Goal: Navigation & Orientation: Find specific page/section

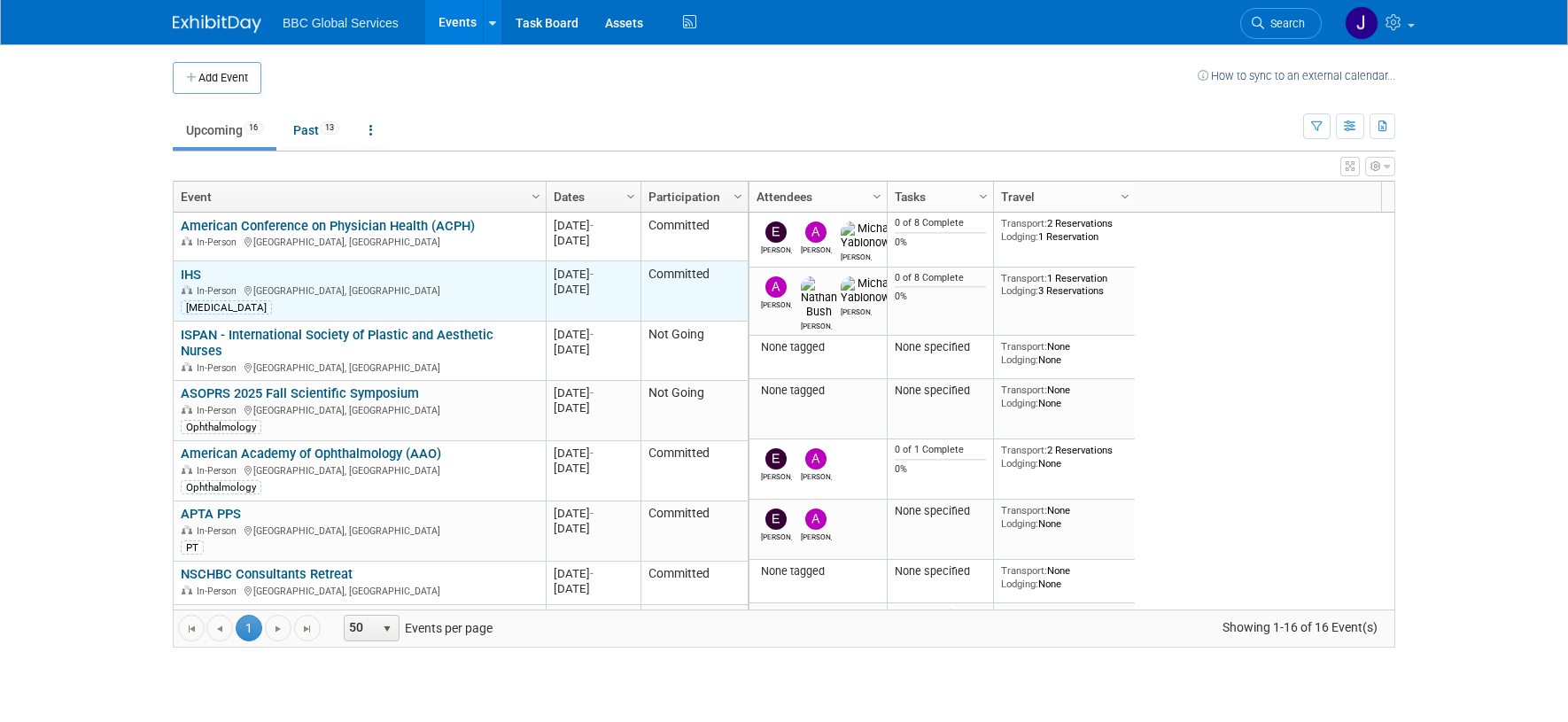
click at [245, 287] on icon at bounding box center [249, 291] width 9 height 10
click at [254, 280] on div "IHS In-Person [GEOGRAPHIC_DATA], [GEOGRAPHIC_DATA] [MEDICAL_DATA]" at bounding box center [359, 291] width 357 height 49
click at [253, 280] on div "IHS In-Person [GEOGRAPHIC_DATA], [GEOGRAPHIC_DATA] [MEDICAL_DATA]" at bounding box center [359, 291] width 357 height 49
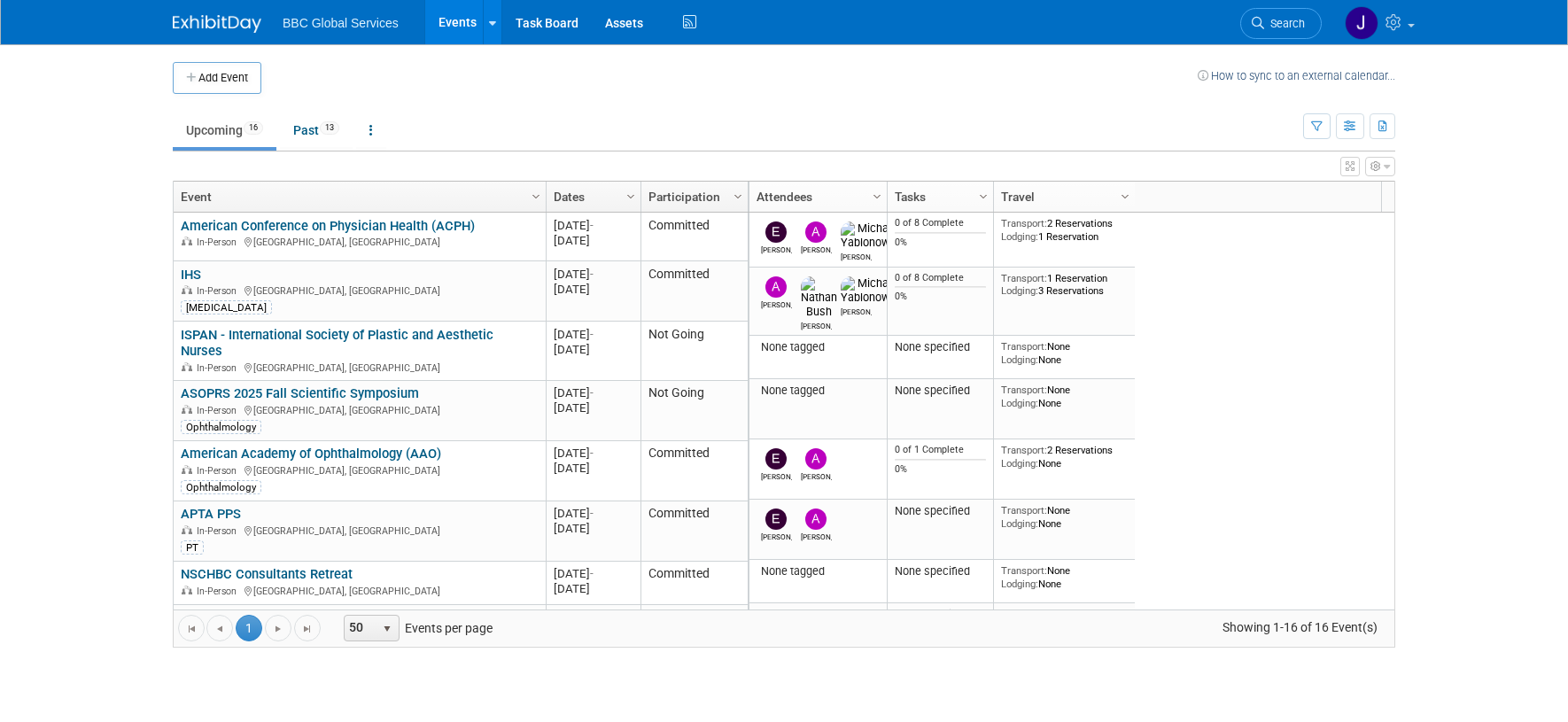
click at [151, 292] on body "BBC Global Services Events Add Event Bulk Upload Events Shareable Event Boards …" at bounding box center [784, 361] width 1568 height 722
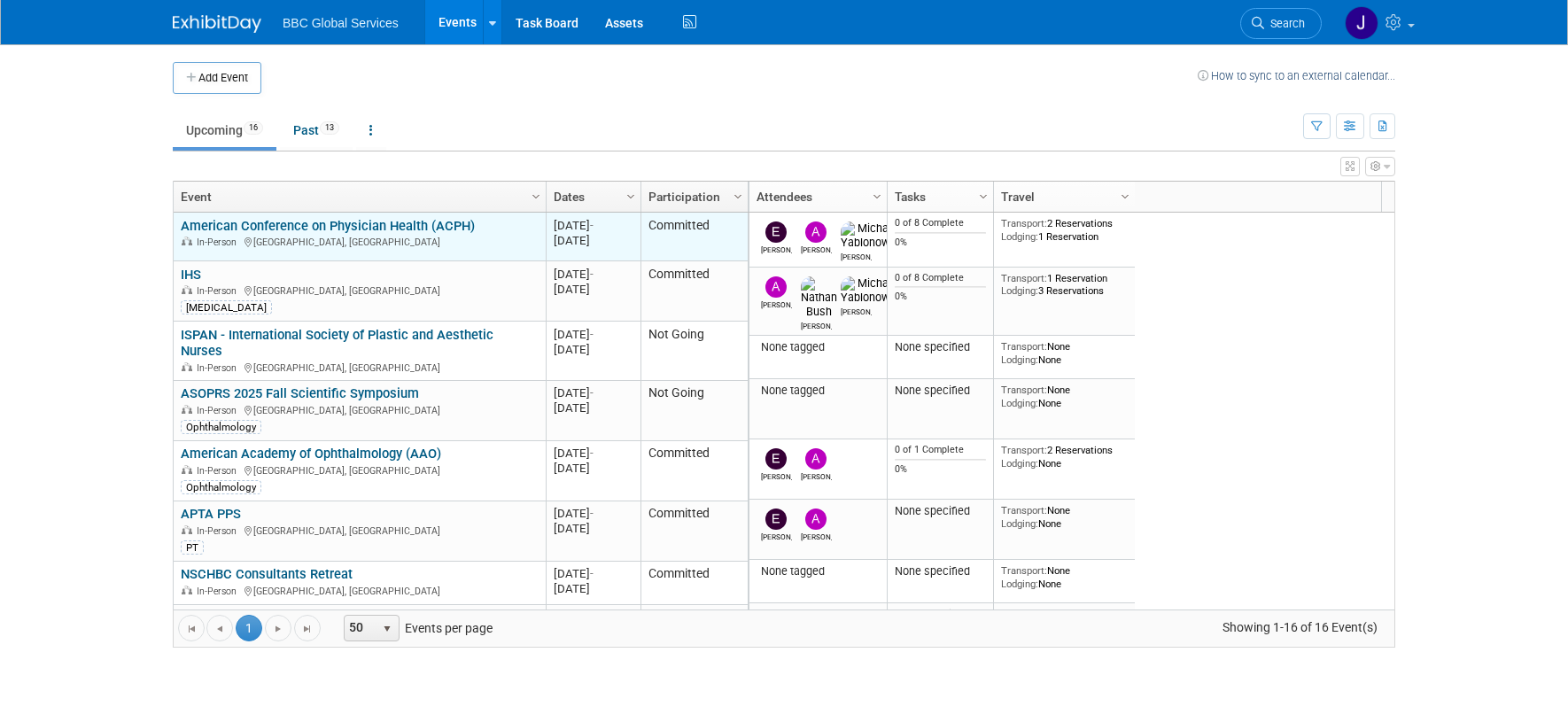
click at [389, 225] on link "American Conference on Physician Health (ACPH)" at bounding box center [328, 226] width 294 height 16
click at [212, 220] on link "American Conference on Physician Health (ACPH)" at bounding box center [328, 226] width 294 height 16
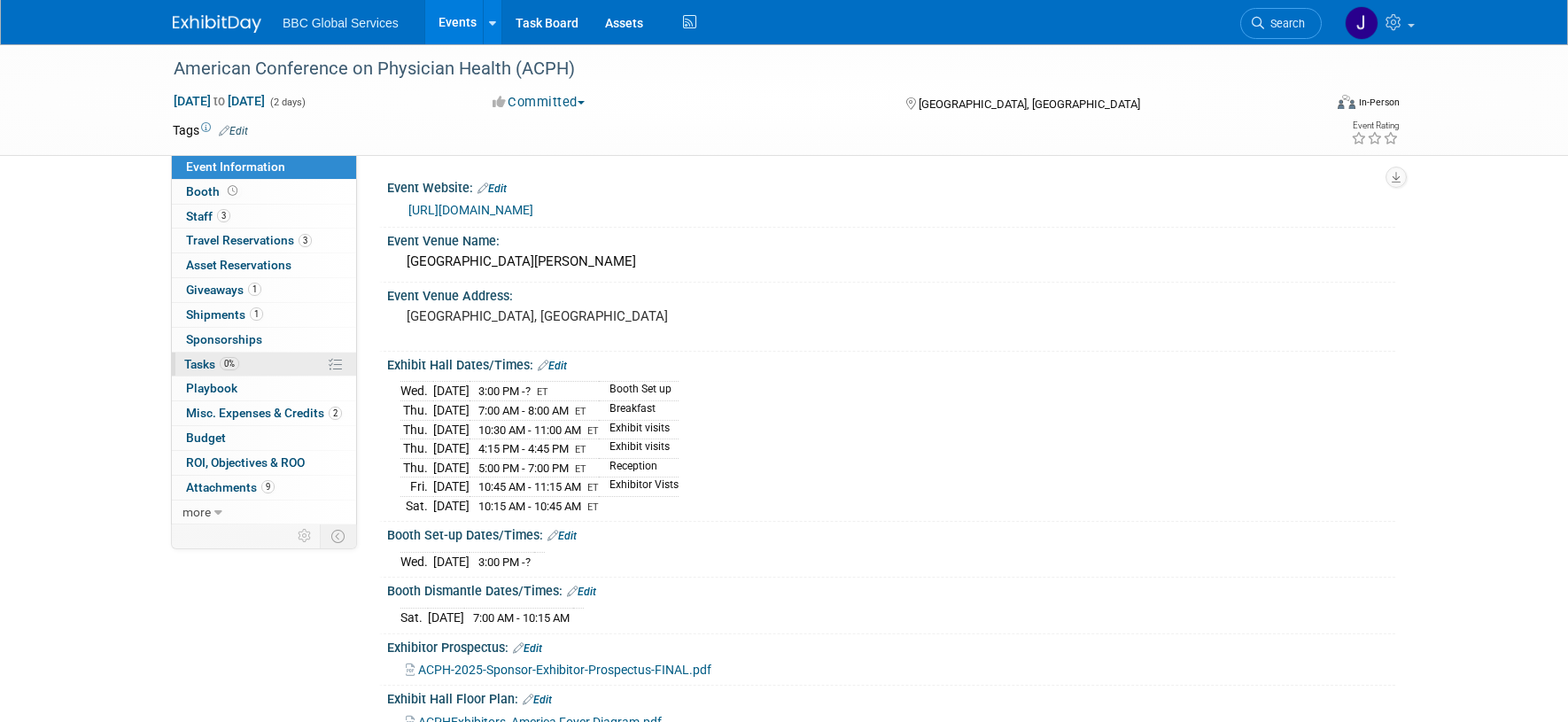
click at [190, 365] on span "Tasks 0%" at bounding box center [211, 363] width 55 height 14
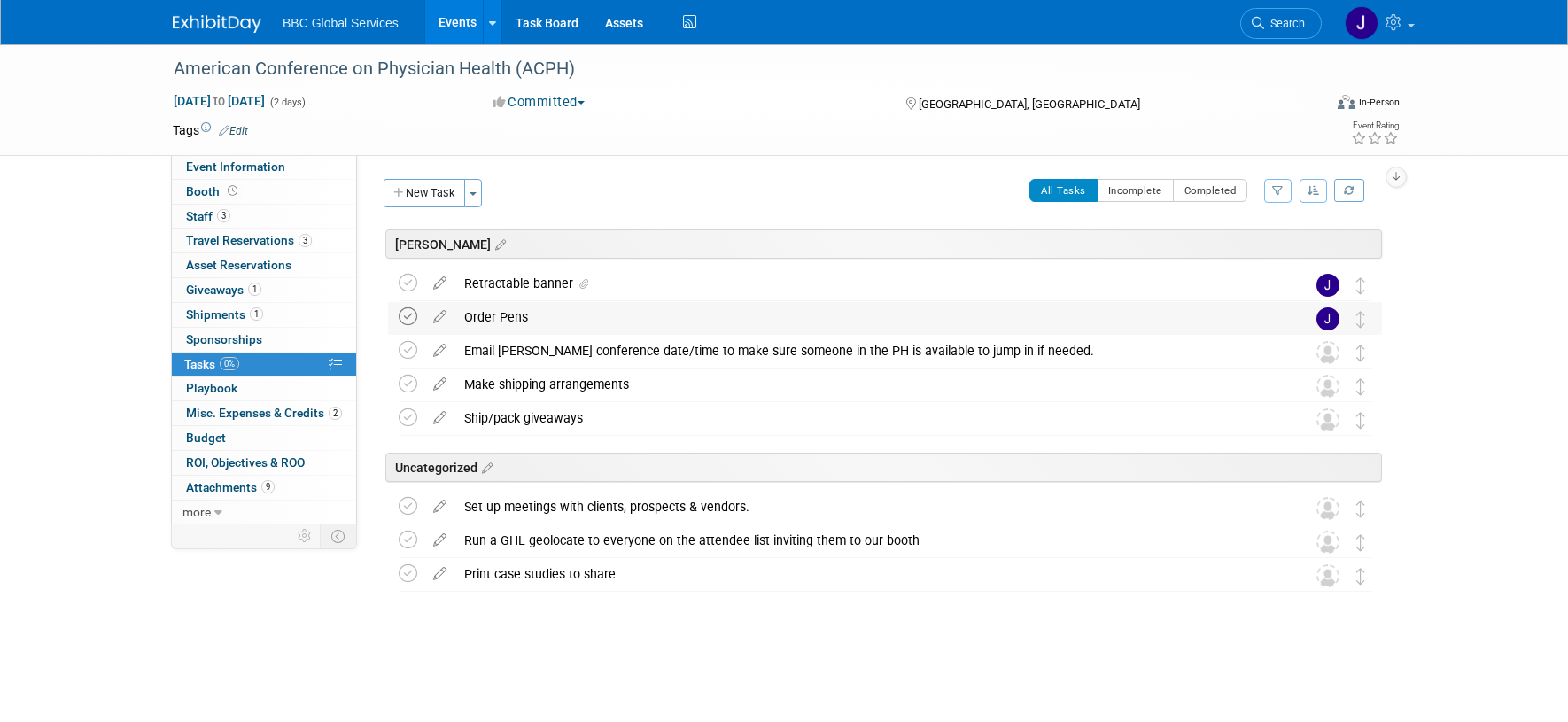
click at [408, 324] on icon at bounding box center [407, 317] width 18 height 18
click at [412, 284] on icon at bounding box center [407, 283] width 18 height 18
click at [233, 385] on span "Playbook 0" at bounding box center [212, 387] width 52 height 14
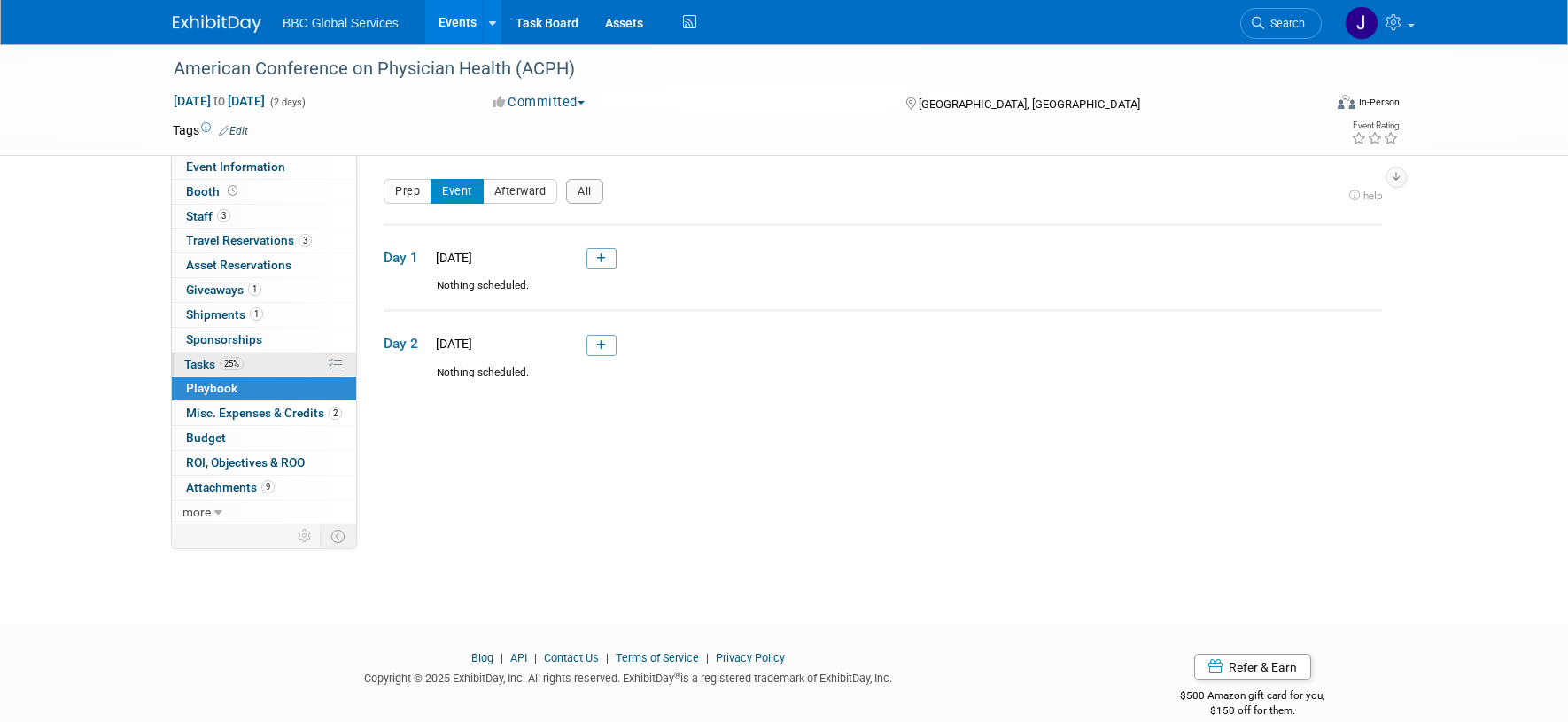
click at [185, 358] on span "Tasks 25%" at bounding box center [213, 363] width 59 height 14
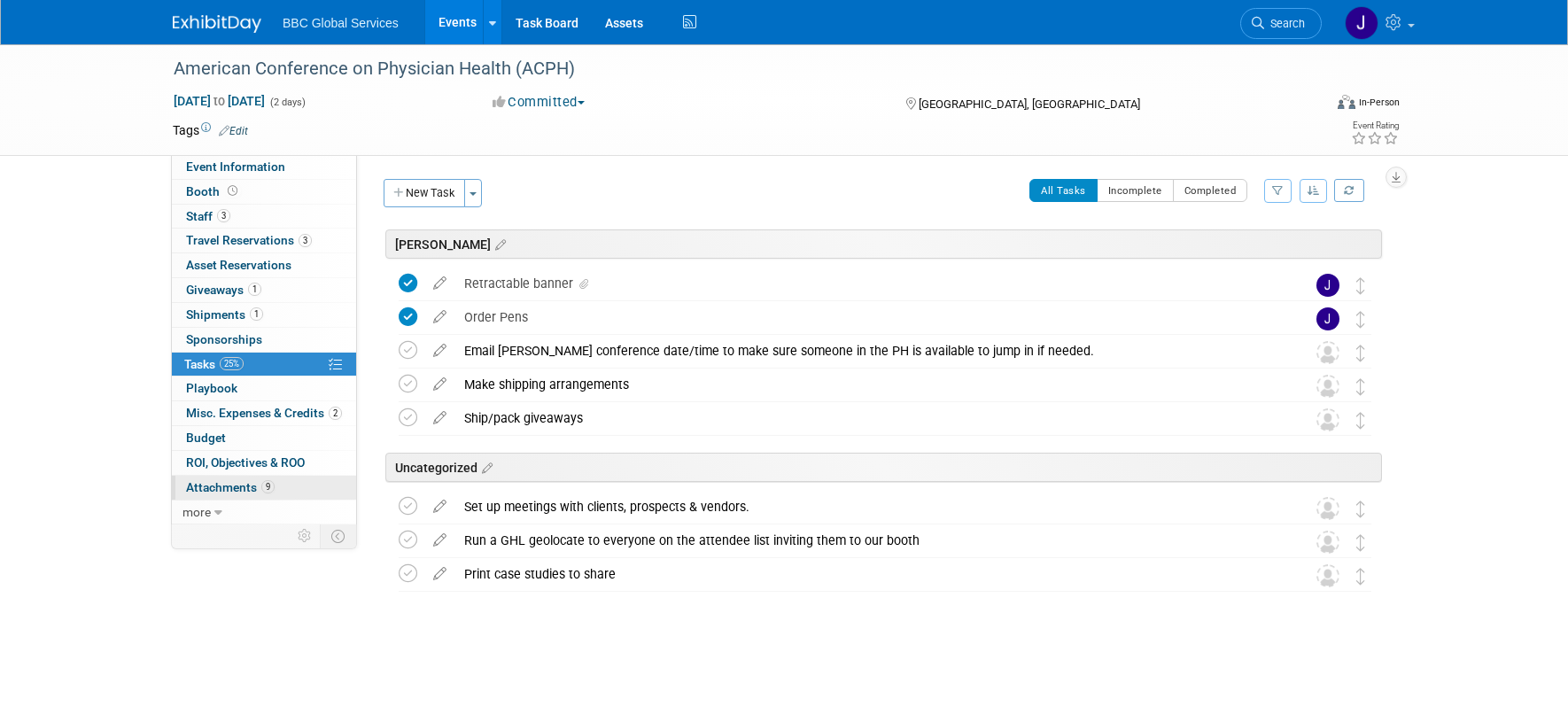
click at [199, 485] on span "Attachments 9" at bounding box center [230, 487] width 89 height 14
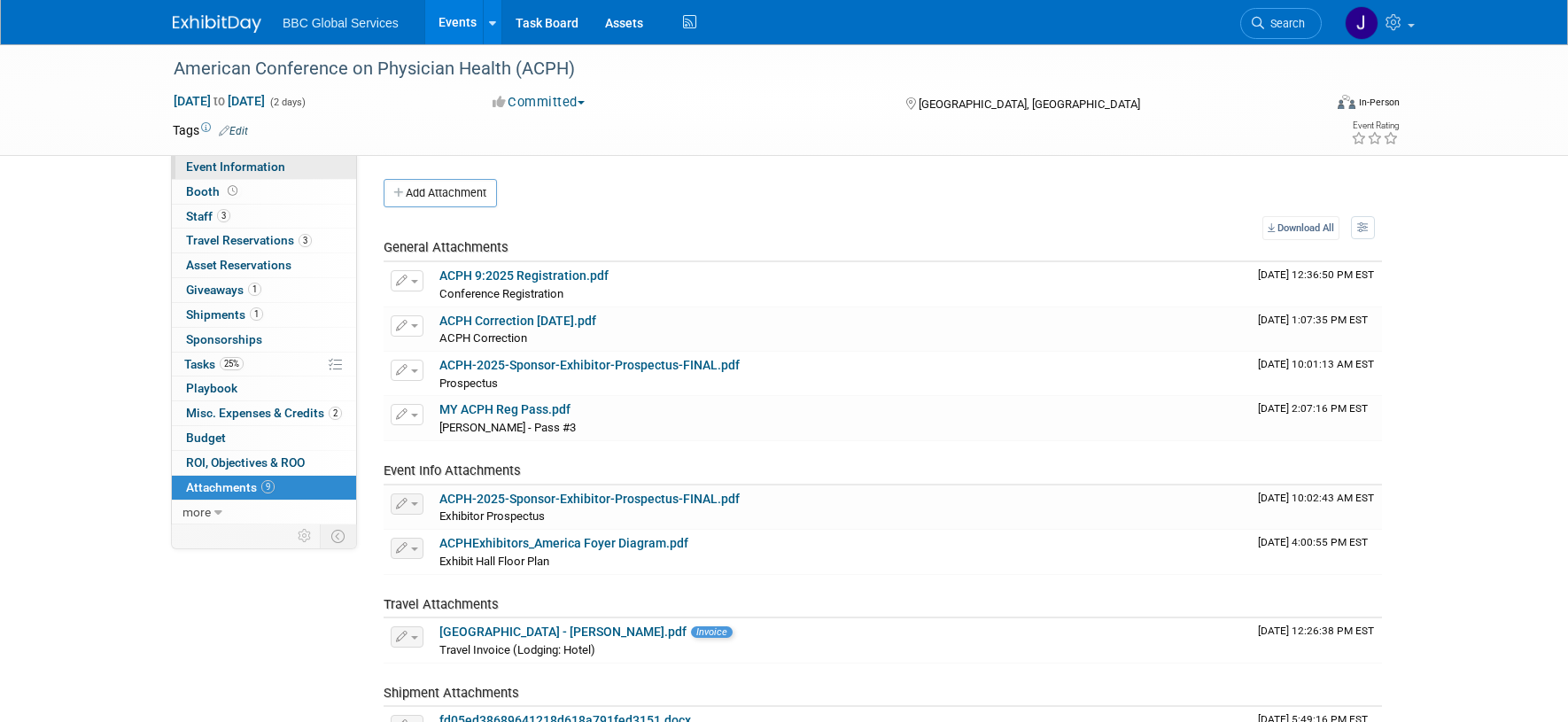
click at [220, 171] on span "Event Information" at bounding box center [235, 166] width 99 height 14
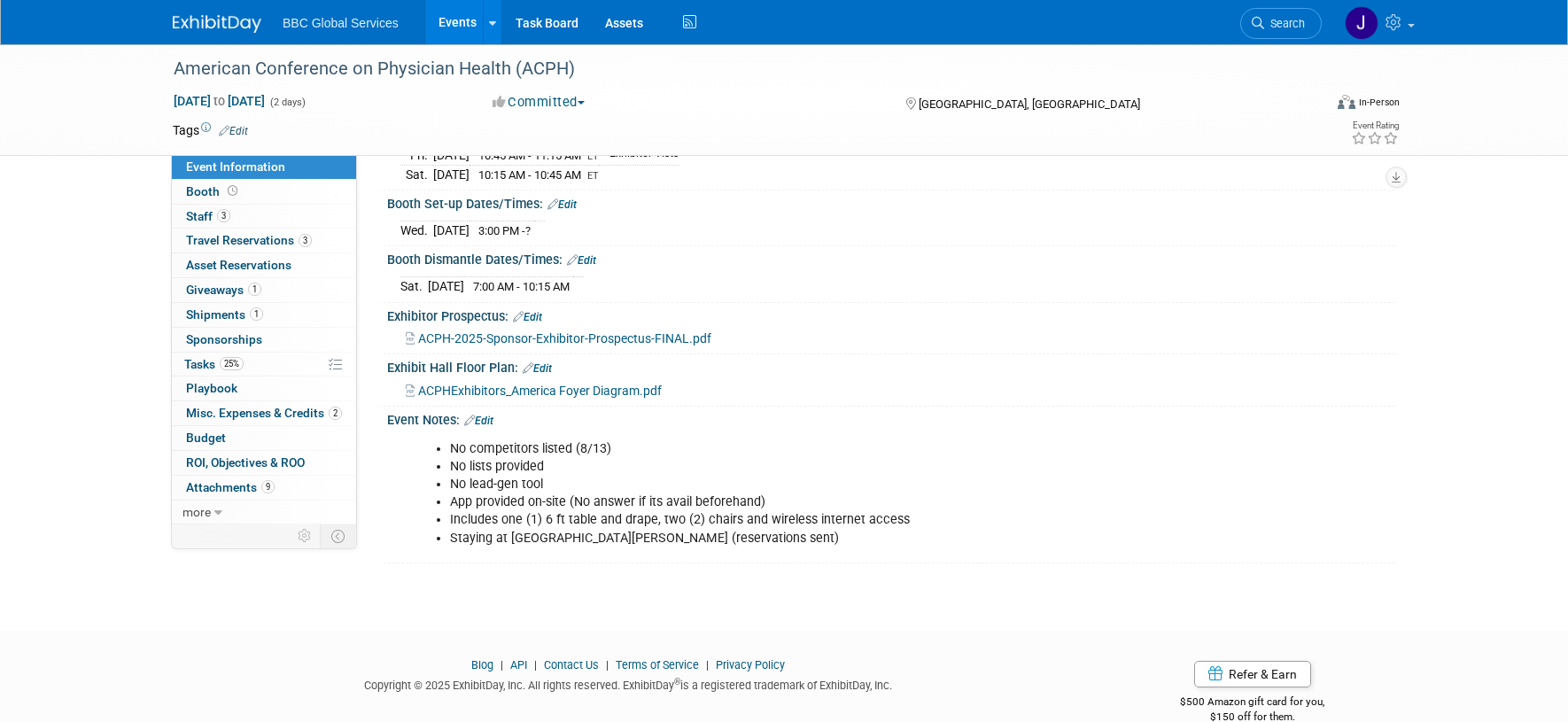
scroll to position [333, 0]
click at [197, 318] on span "Shipments 1" at bounding box center [224, 314] width 77 height 14
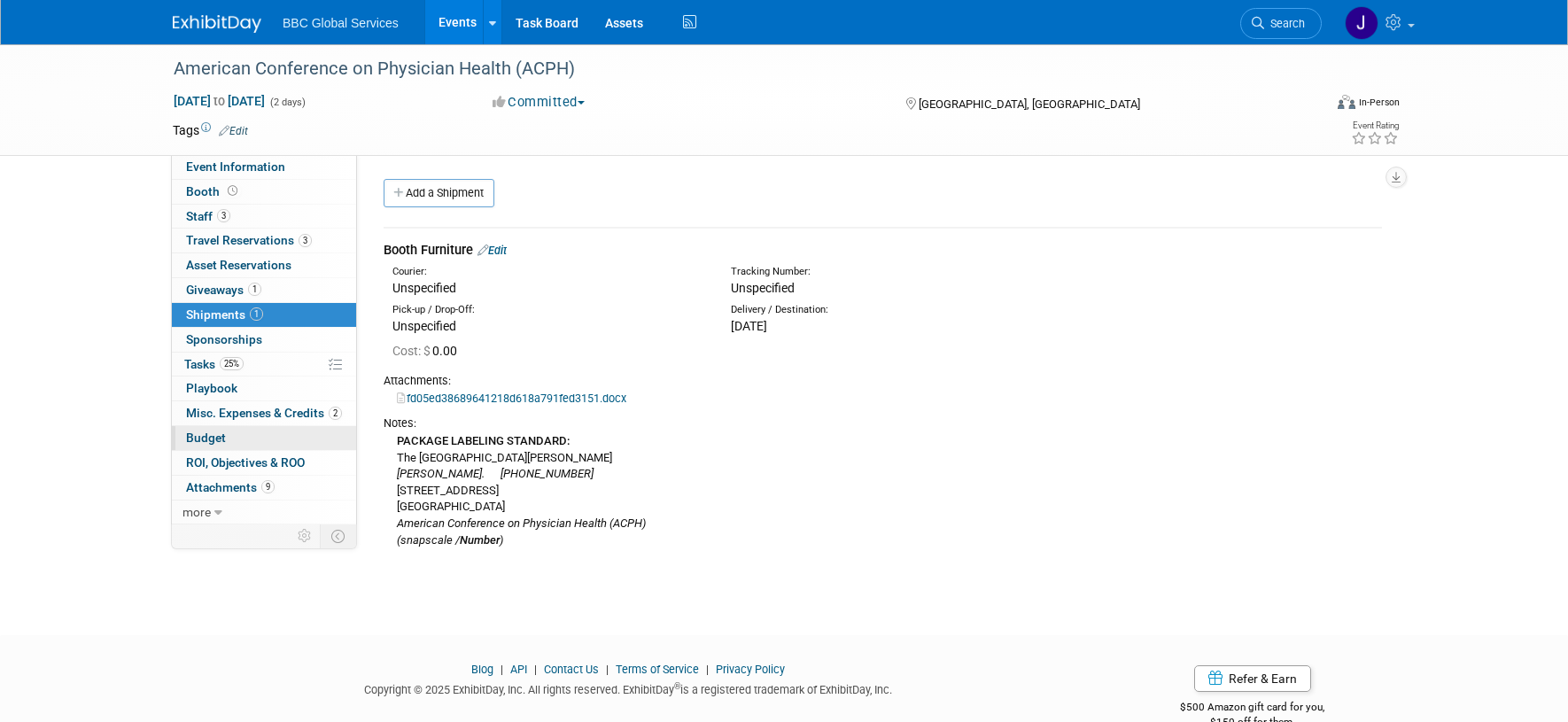
click at [220, 434] on span "Budget" at bounding box center [205, 437] width 40 height 14
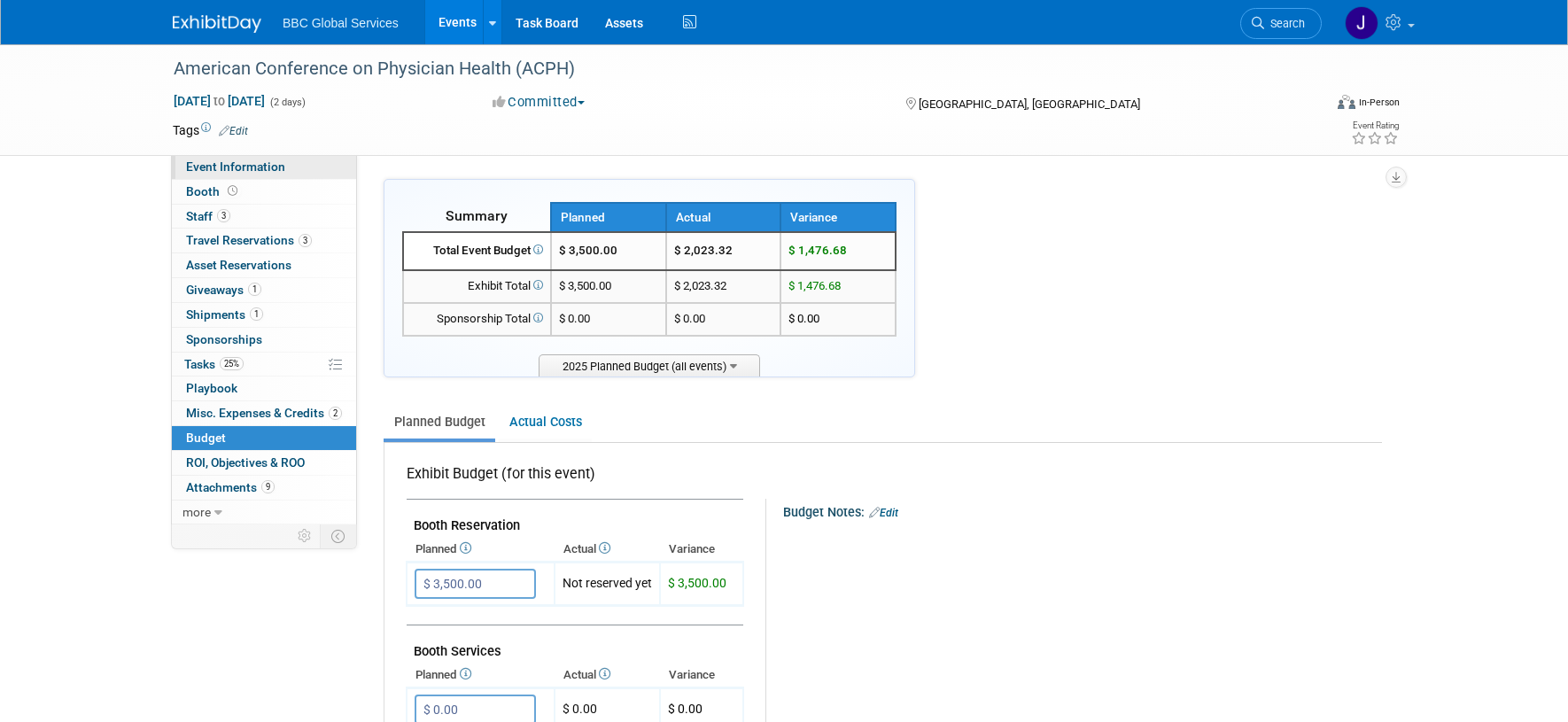
click at [217, 166] on span "Event Information" at bounding box center [235, 166] width 99 height 14
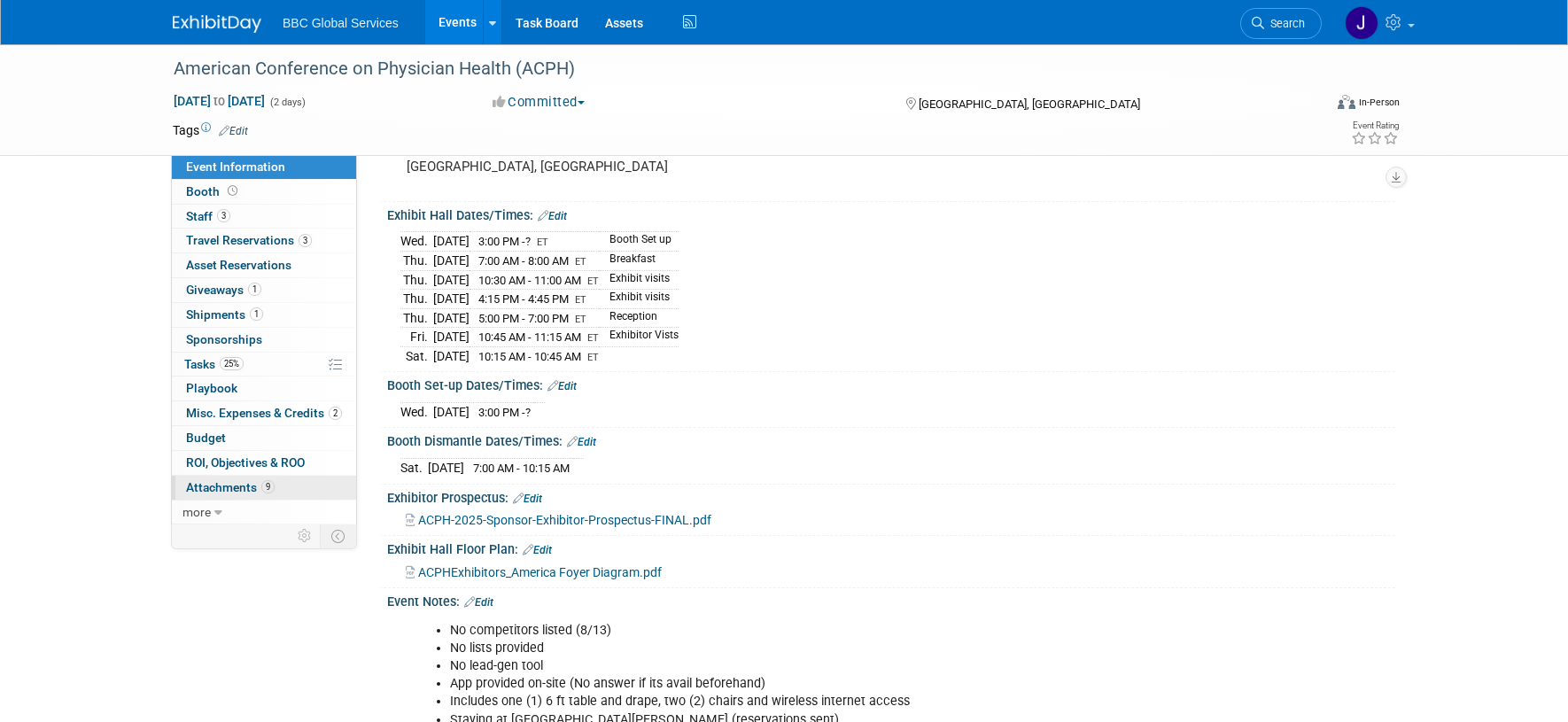
scroll to position [168, 0]
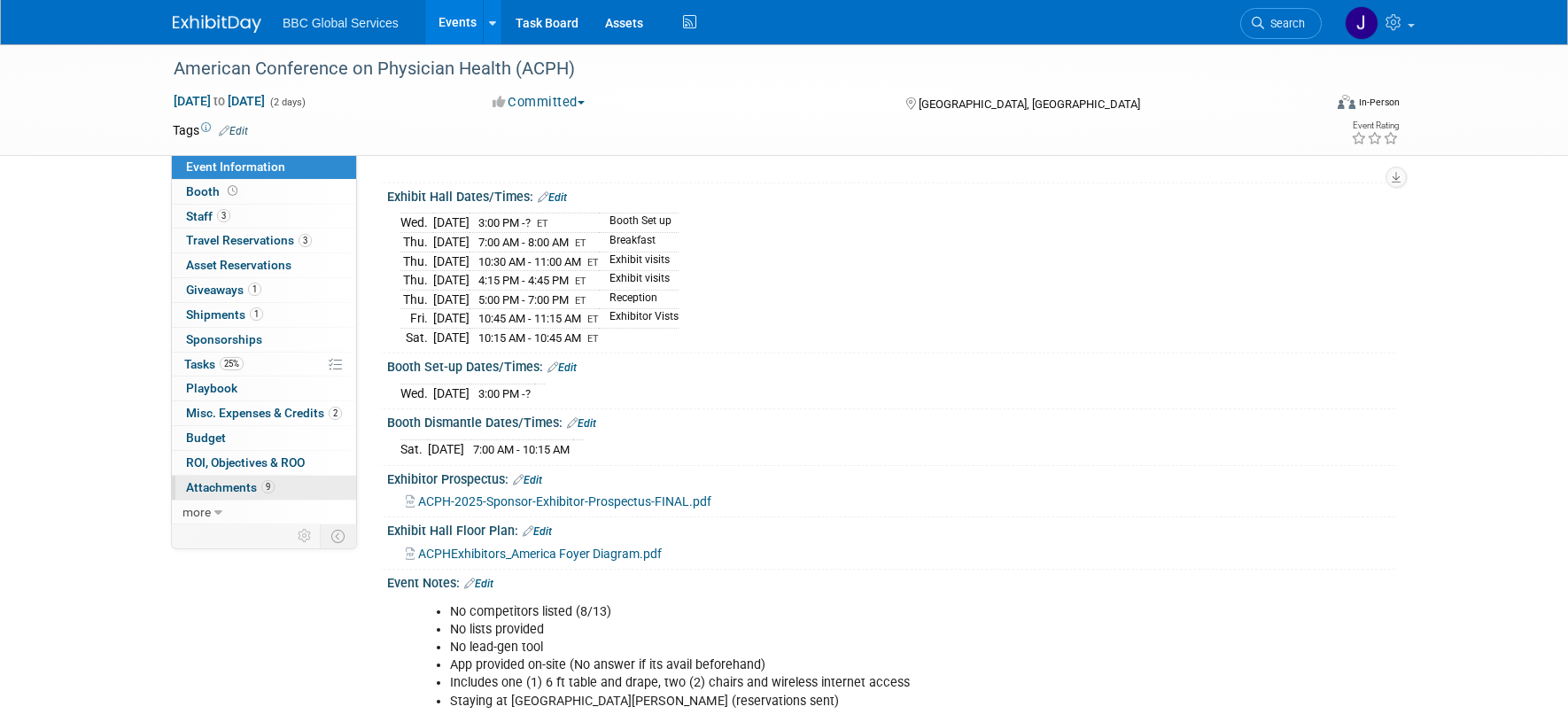
click at [228, 483] on span "Attachments 9" at bounding box center [230, 487] width 89 height 14
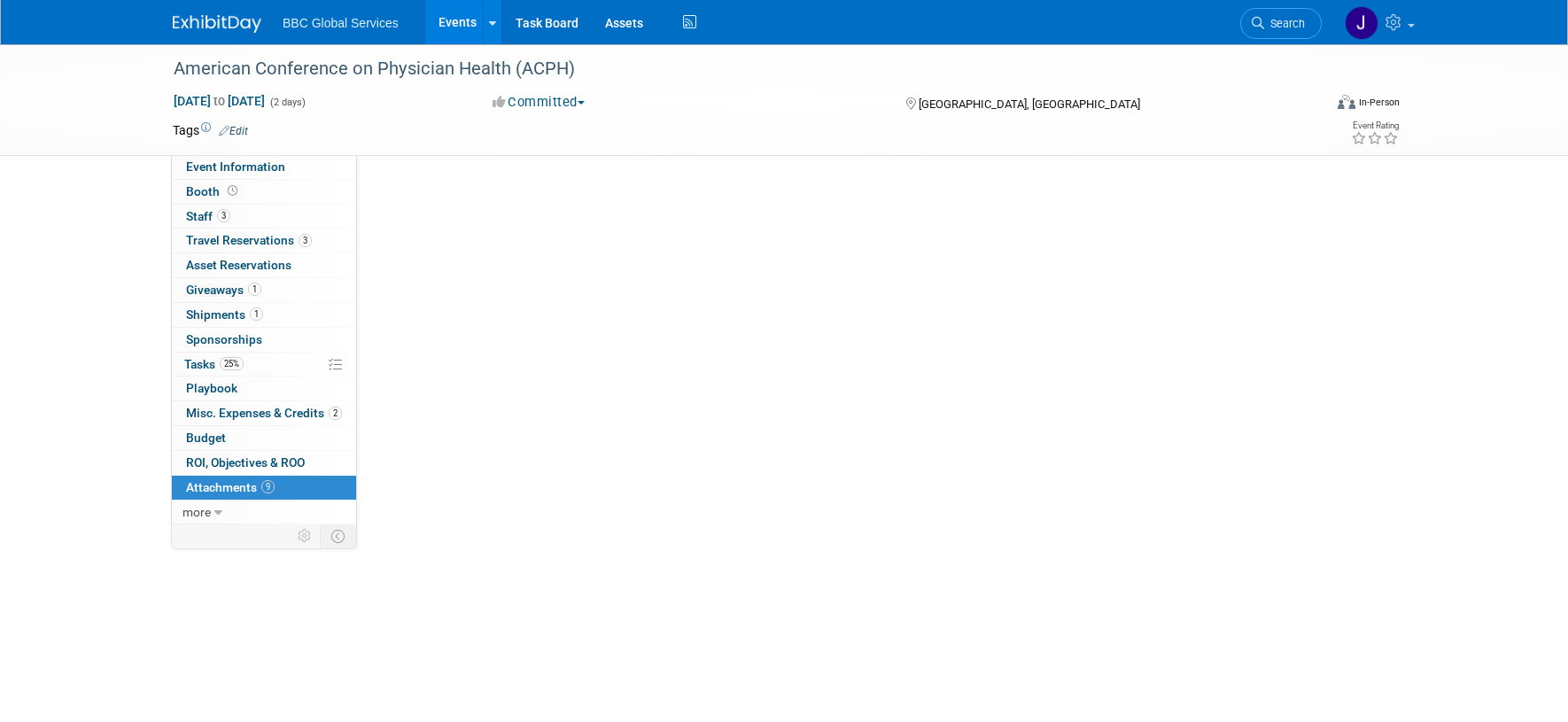
scroll to position [0, 0]
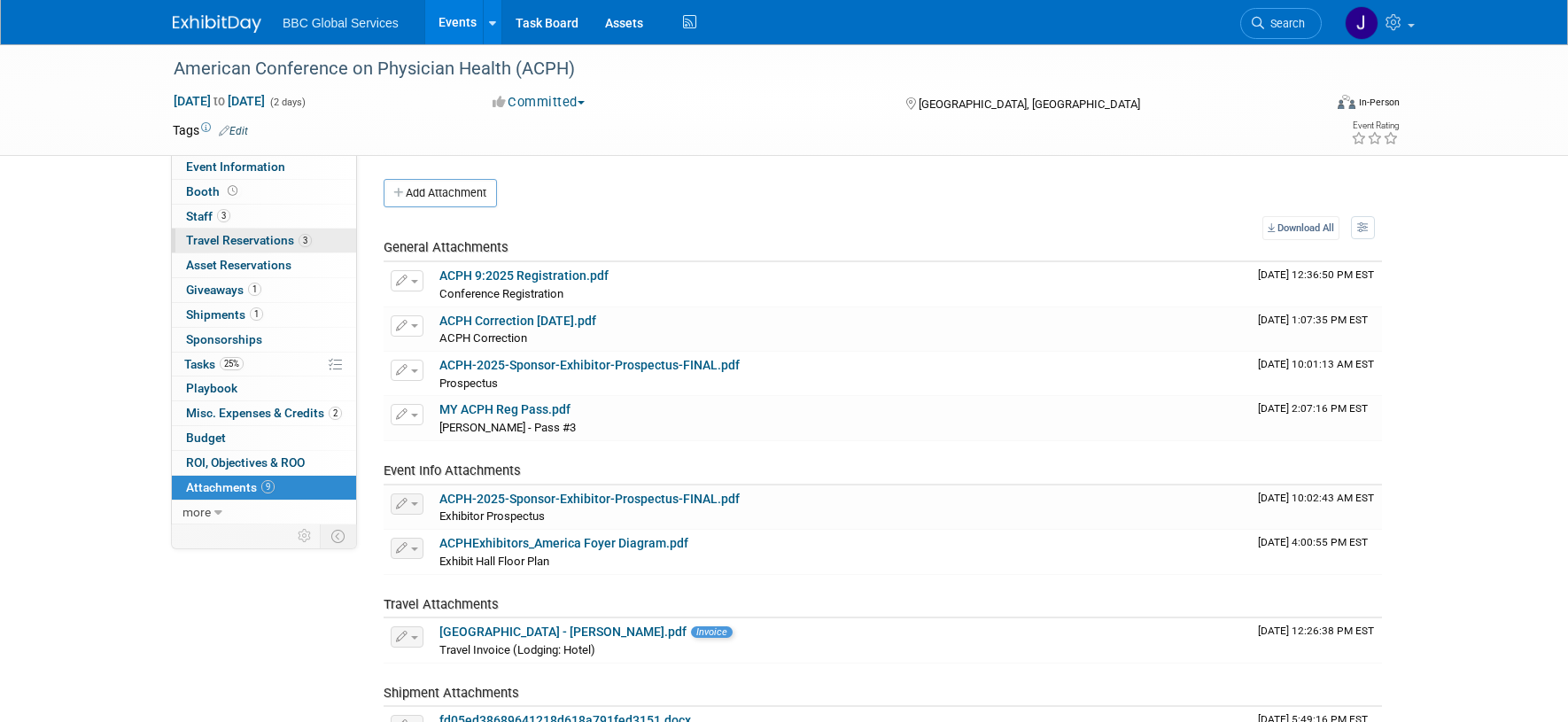
click at [246, 245] on span "Travel Reservations 3" at bounding box center [249, 239] width 126 height 14
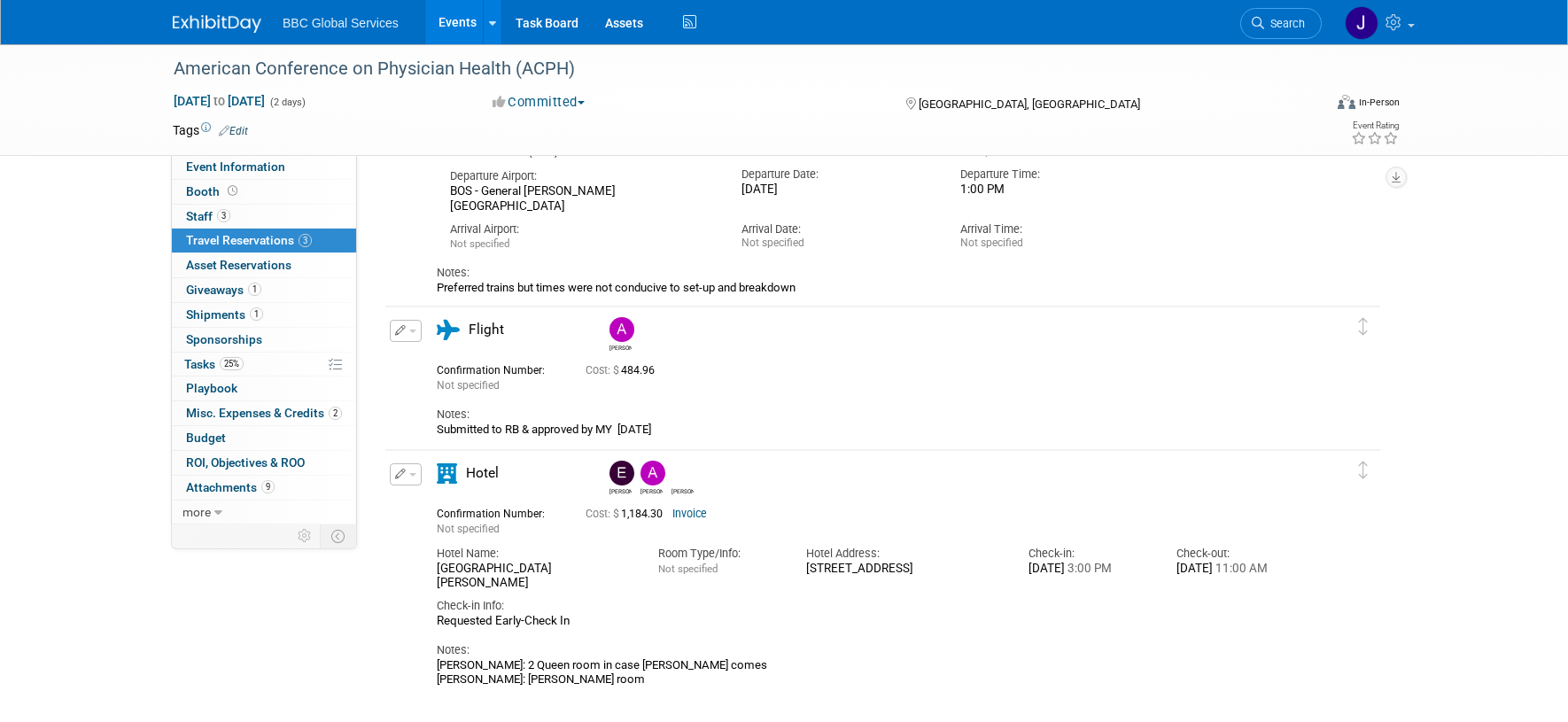
scroll to position [464, 0]
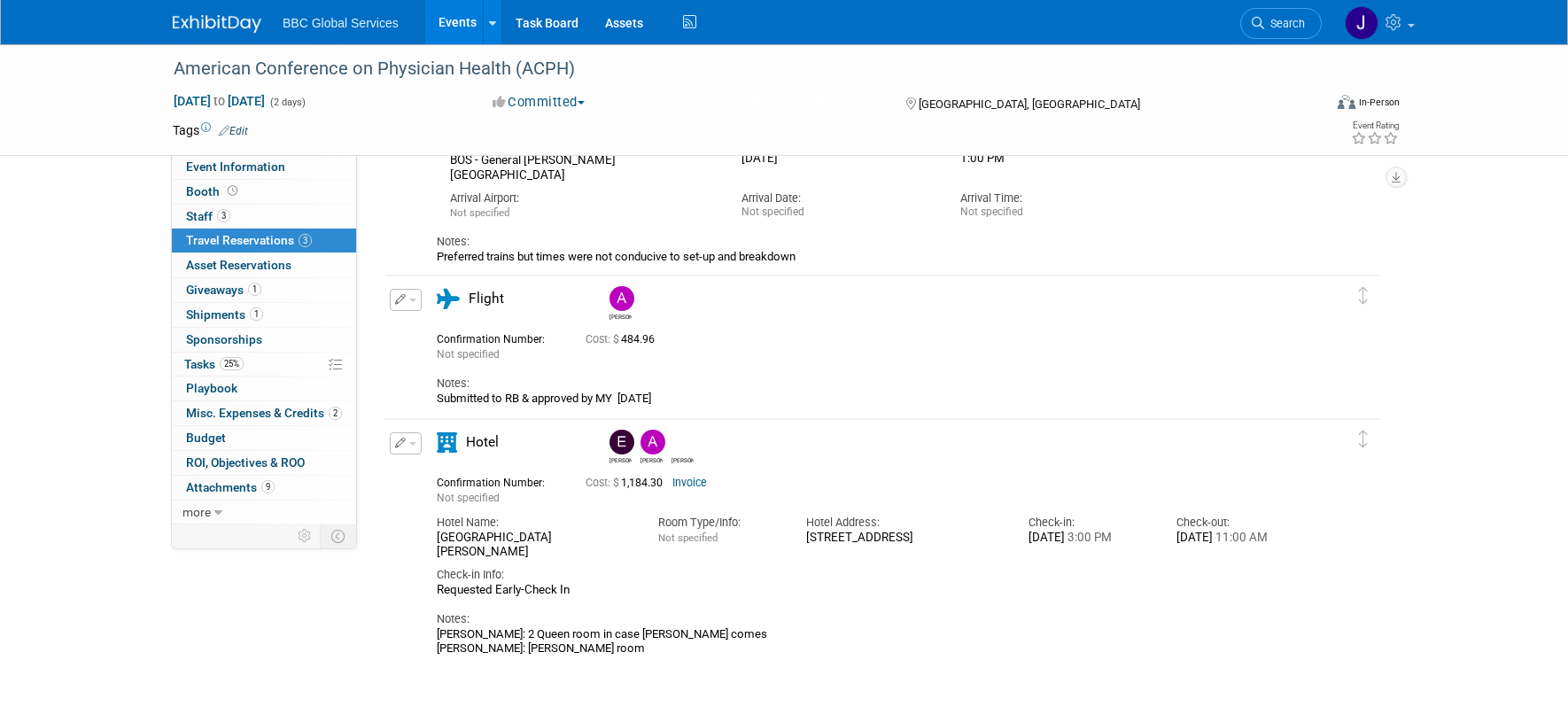
click at [691, 484] on link "Invoice" at bounding box center [689, 483] width 34 height 12
click at [680, 484] on link "Invoice" at bounding box center [689, 483] width 34 height 12
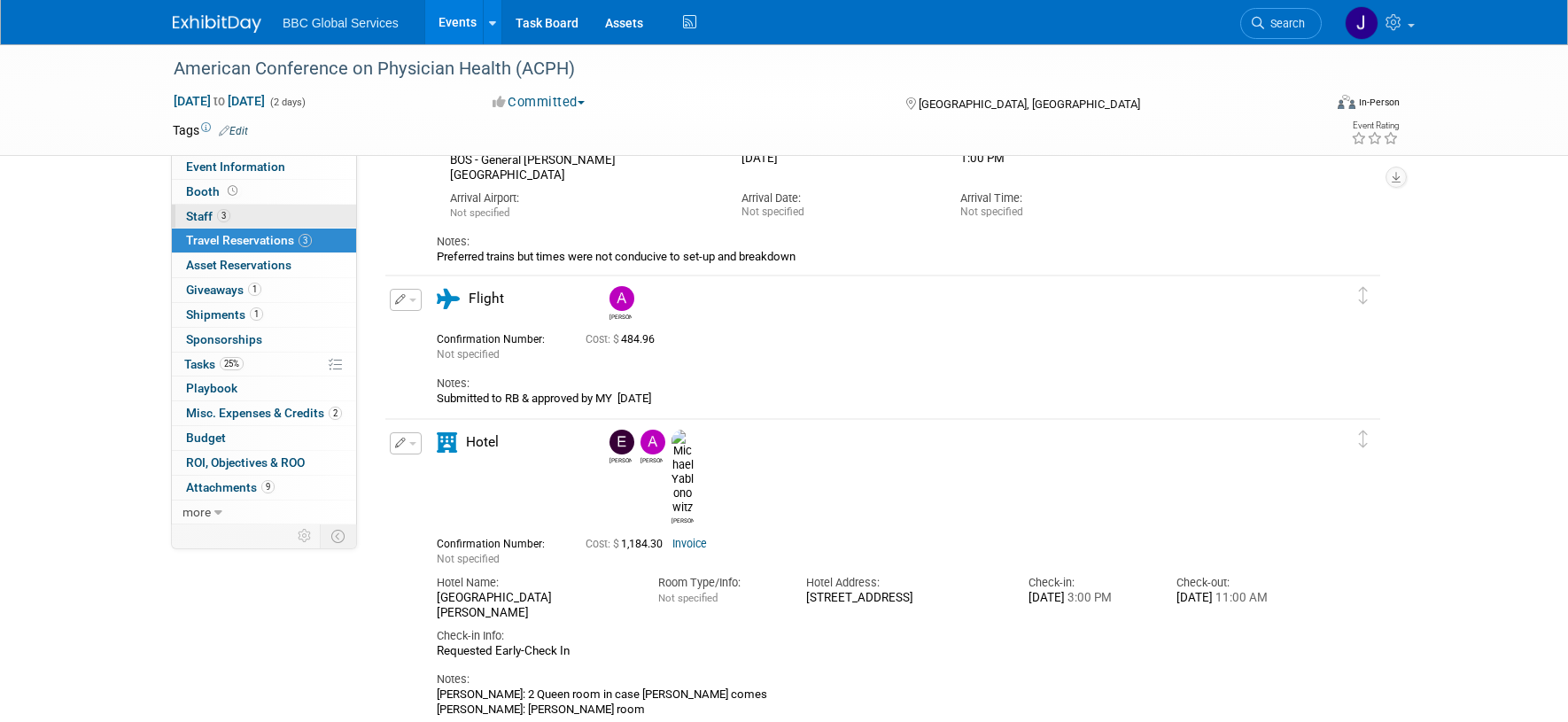
click at [197, 214] on span "Staff 3" at bounding box center [208, 215] width 44 height 14
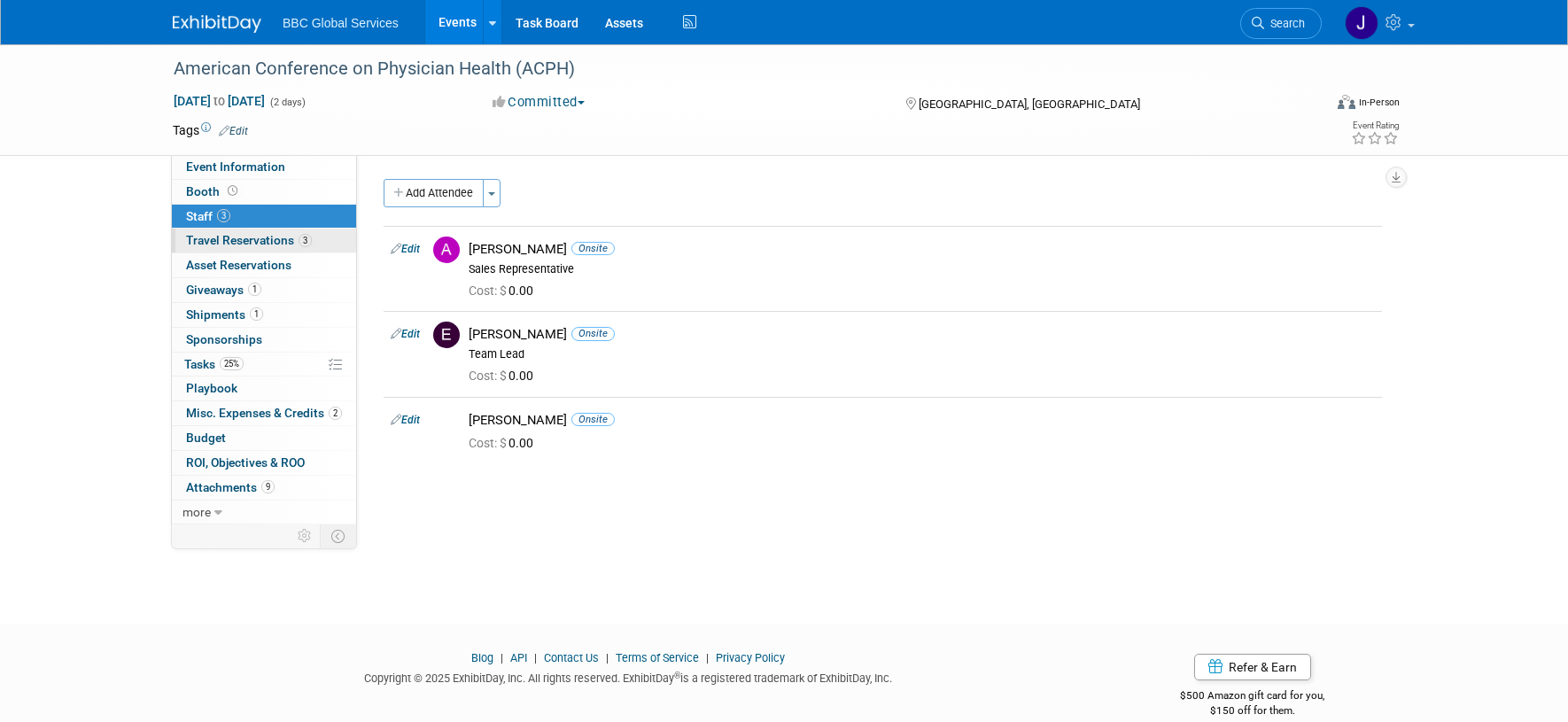
click at [214, 243] on span "Travel Reservations 3" at bounding box center [249, 239] width 126 height 14
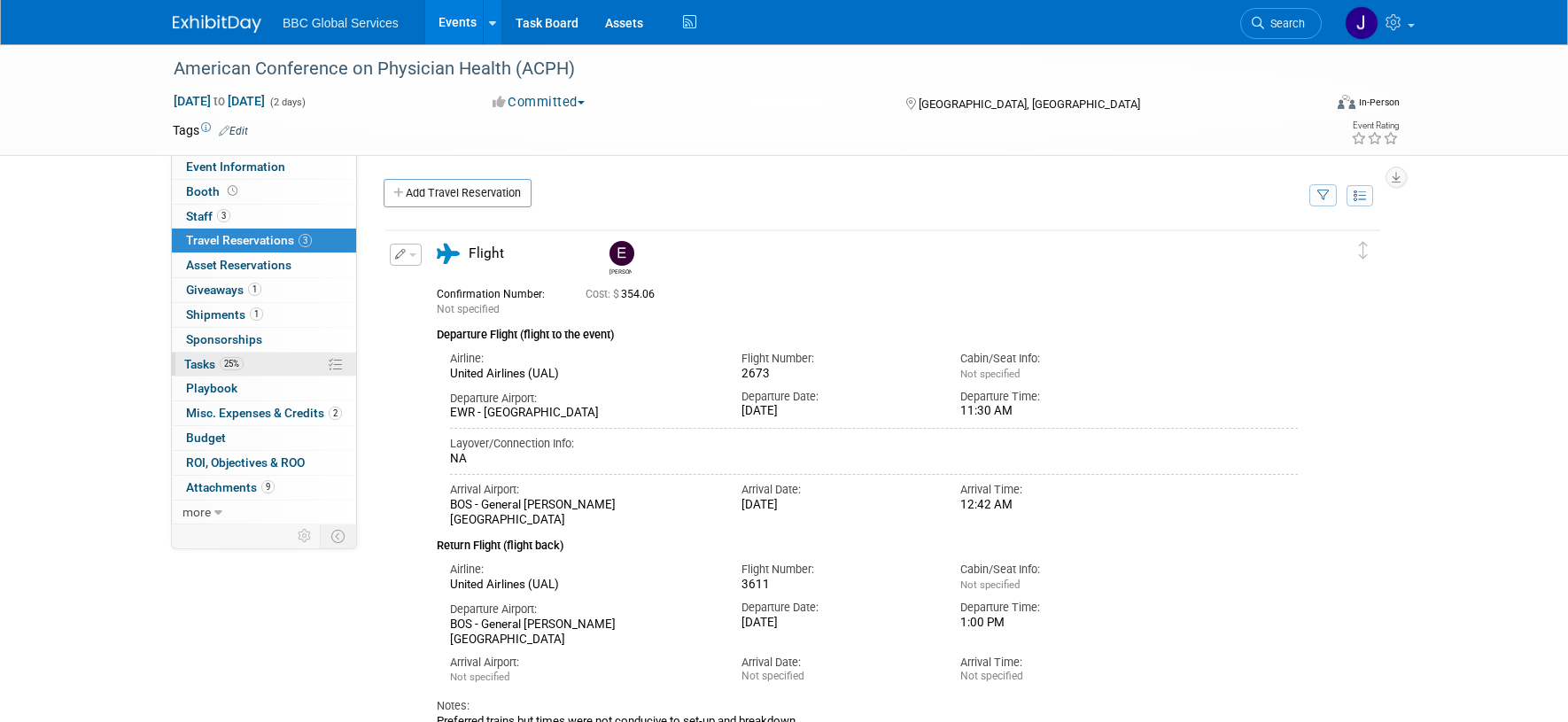
click at [195, 366] on span "Tasks 25%" at bounding box center [213, 363] width 59 height 14
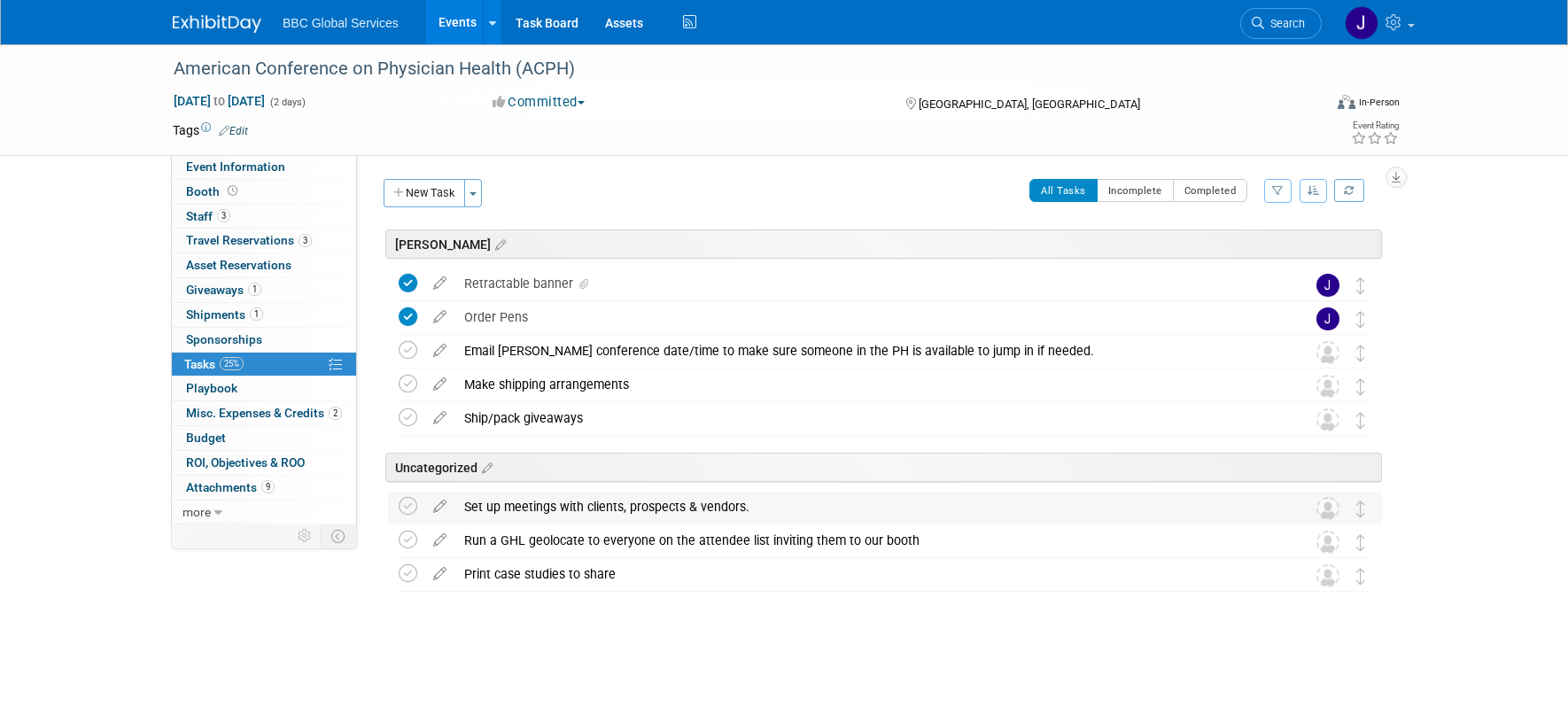
click at [1331, 512] on img at bounding box center [1327, 508] width 23 height 23
click at [476, 192] on span "button" at bounding box center [473, 194] width 7 height 4
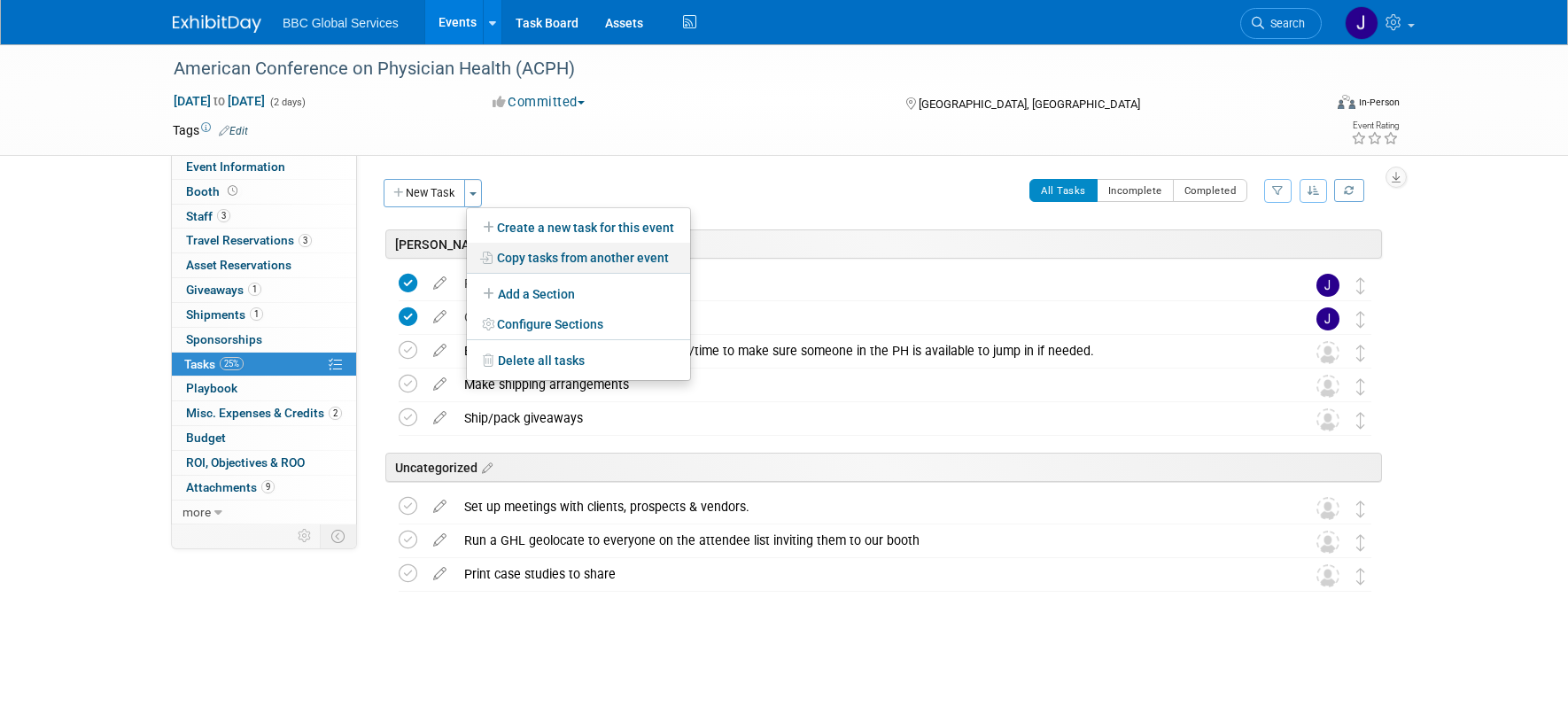
click at [577, 263] on link "Copy tasks from another event" at bounding box center [578, 258] width 224 height 31
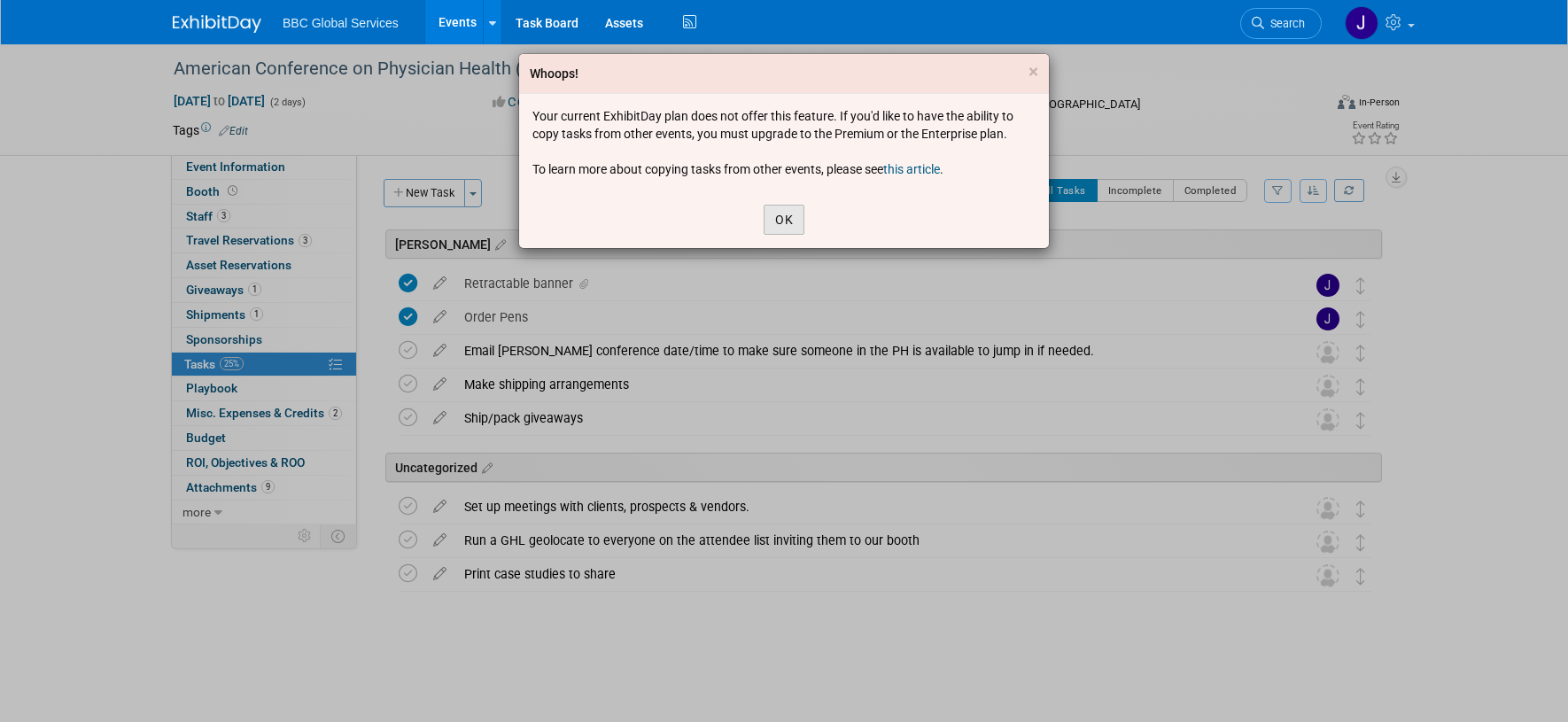
click at [784, 219] on button "OK" at bounding box center [784, 219] width 41 height 31
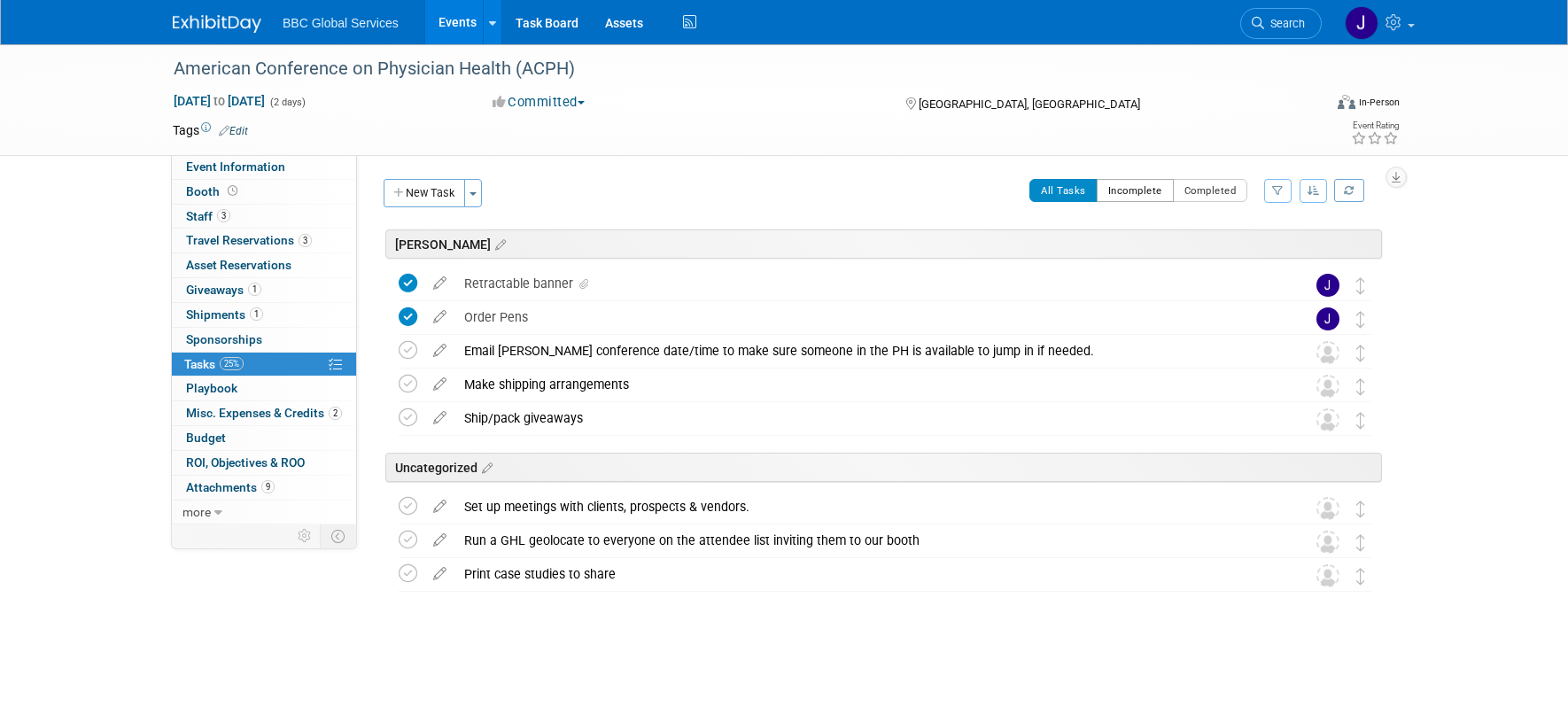
click at [1125, 197] on button "Incomplete" at bounding box center [1135, 190] width 77 height 23
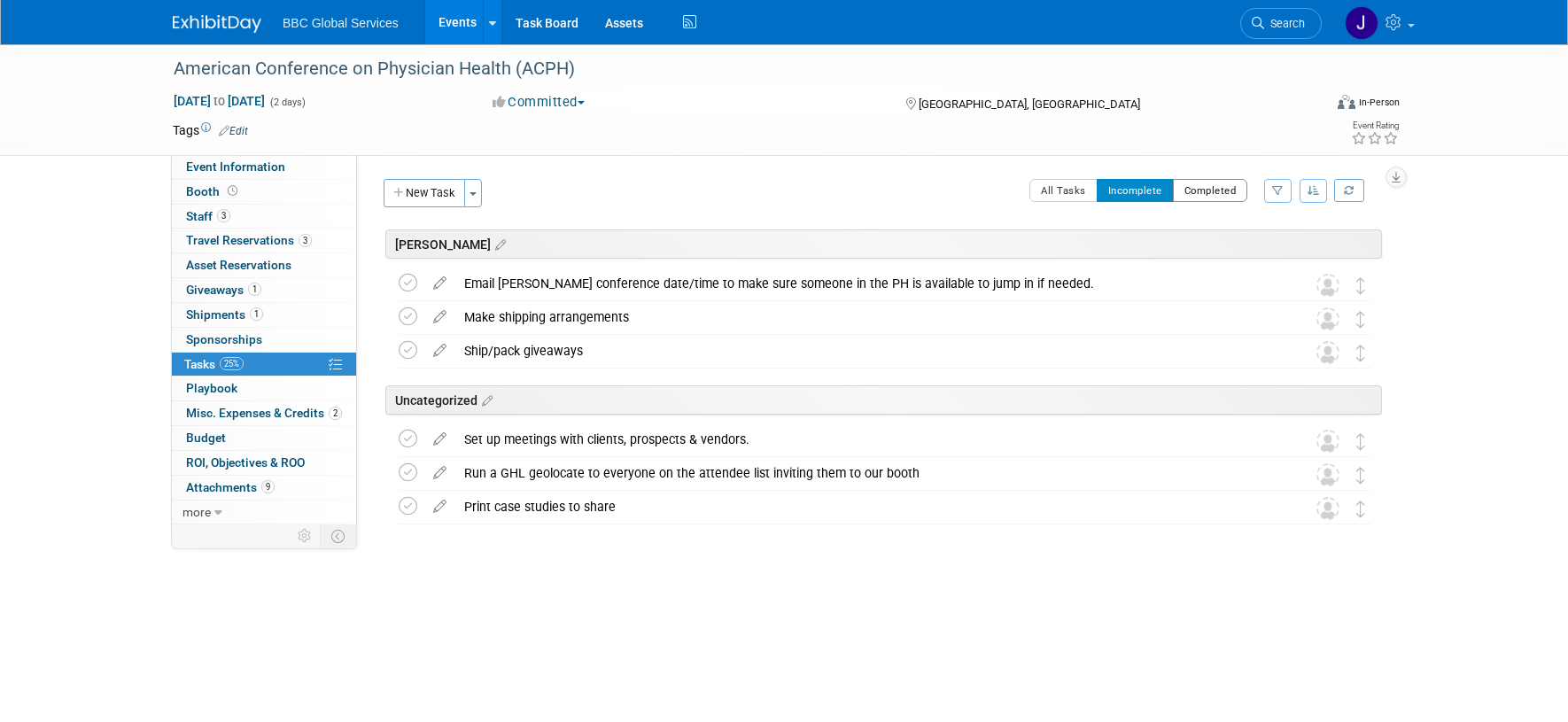
click at [1213, 200] on button "Completed" at bounding box center [1209, 190] width 75 height 23
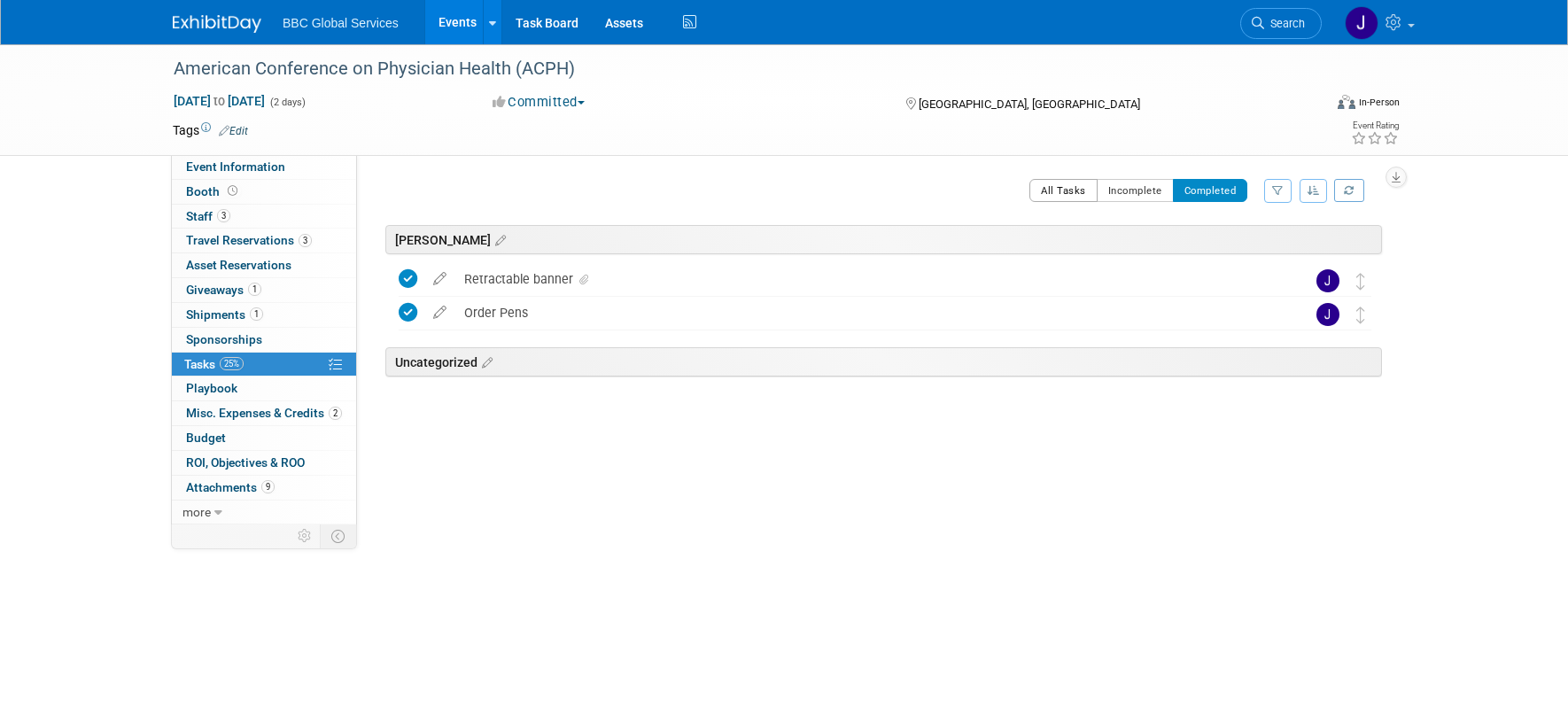
click at [1040, 196] on button "All Tasks" at bounding box center [1064, 190] width 68 height 23
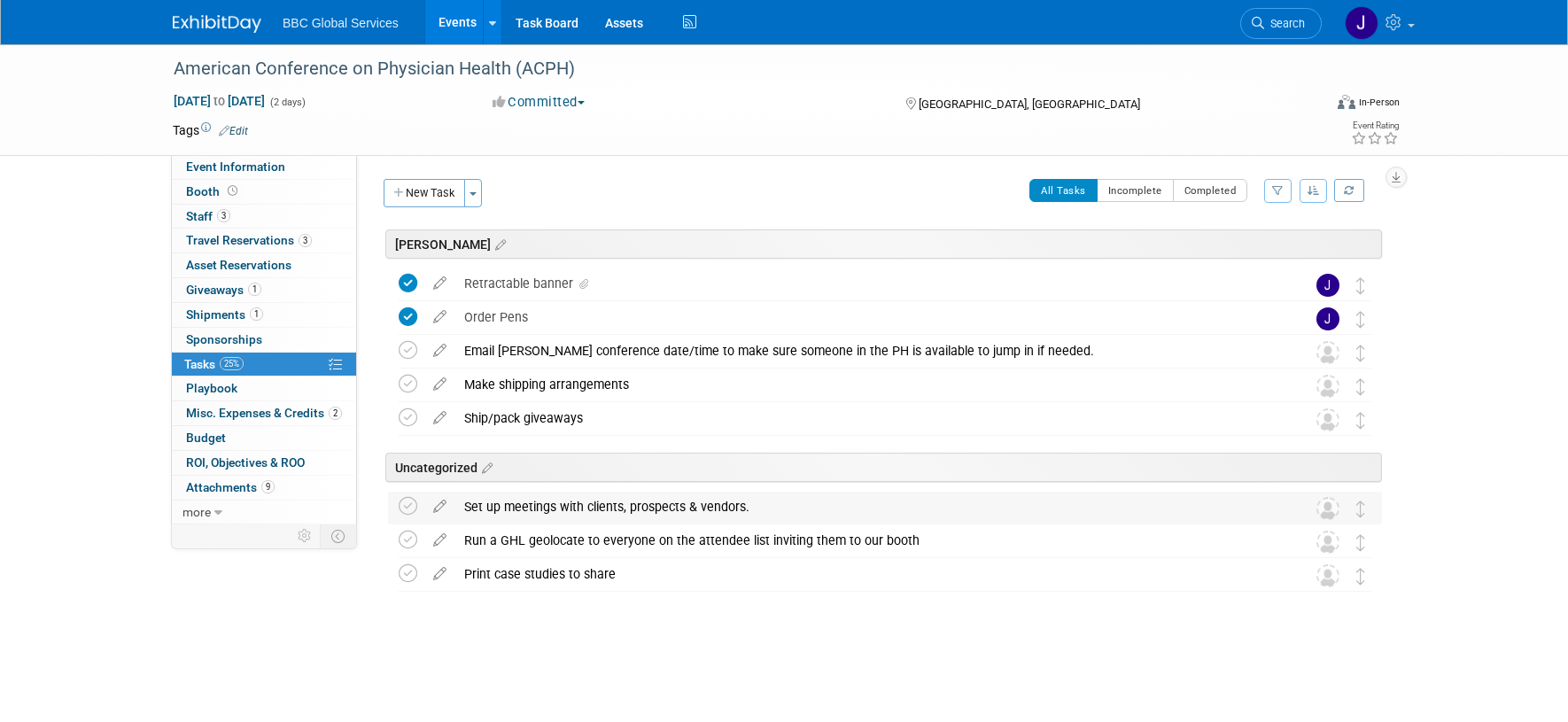
click at [1326, 510] on img at bounding box center [1327, 508] width 23 height 23
click at [229, 389] on span "Playbook 0" at bounding box center [212, 387] width 52 height 14
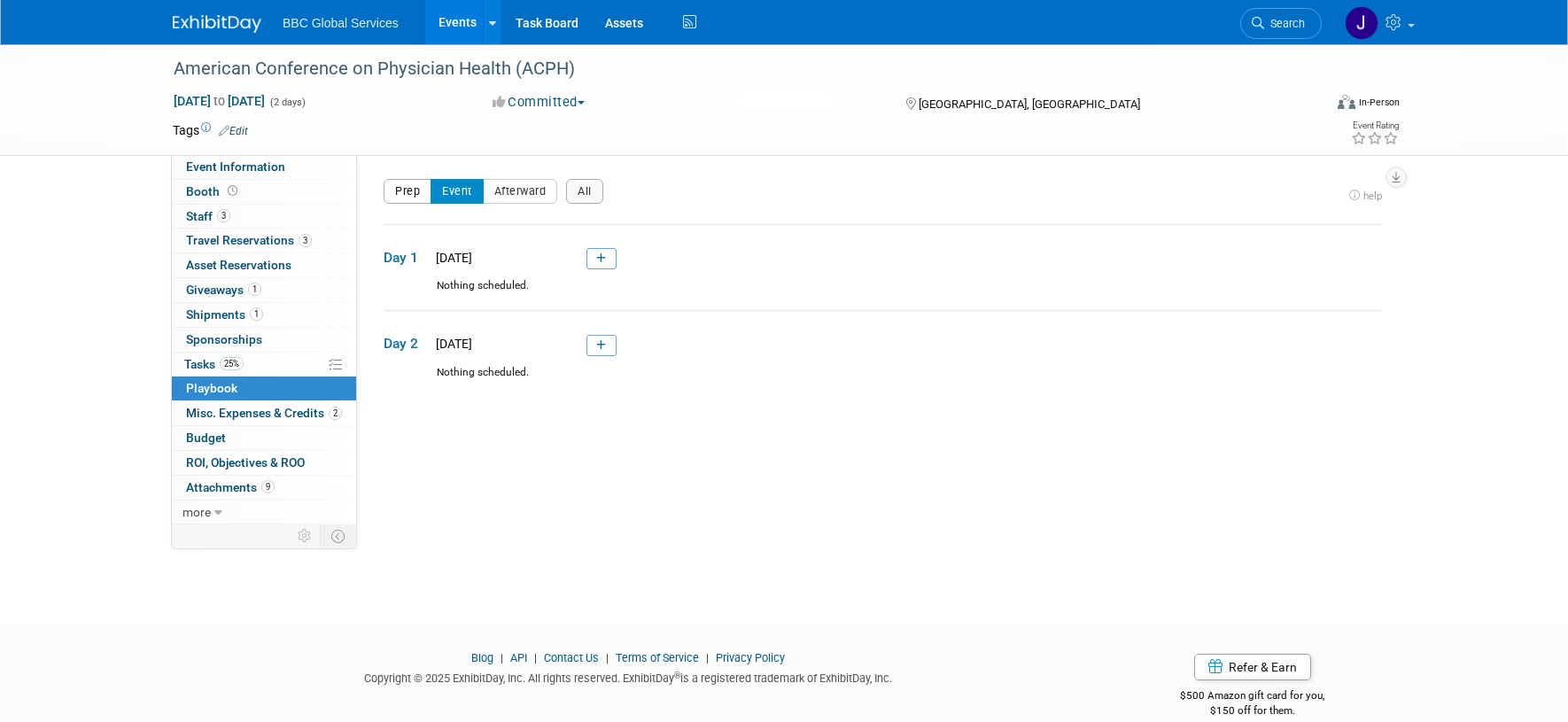
click at [405, 193] on button "Prep" at bounding box center [407, 191] width 48 height 25
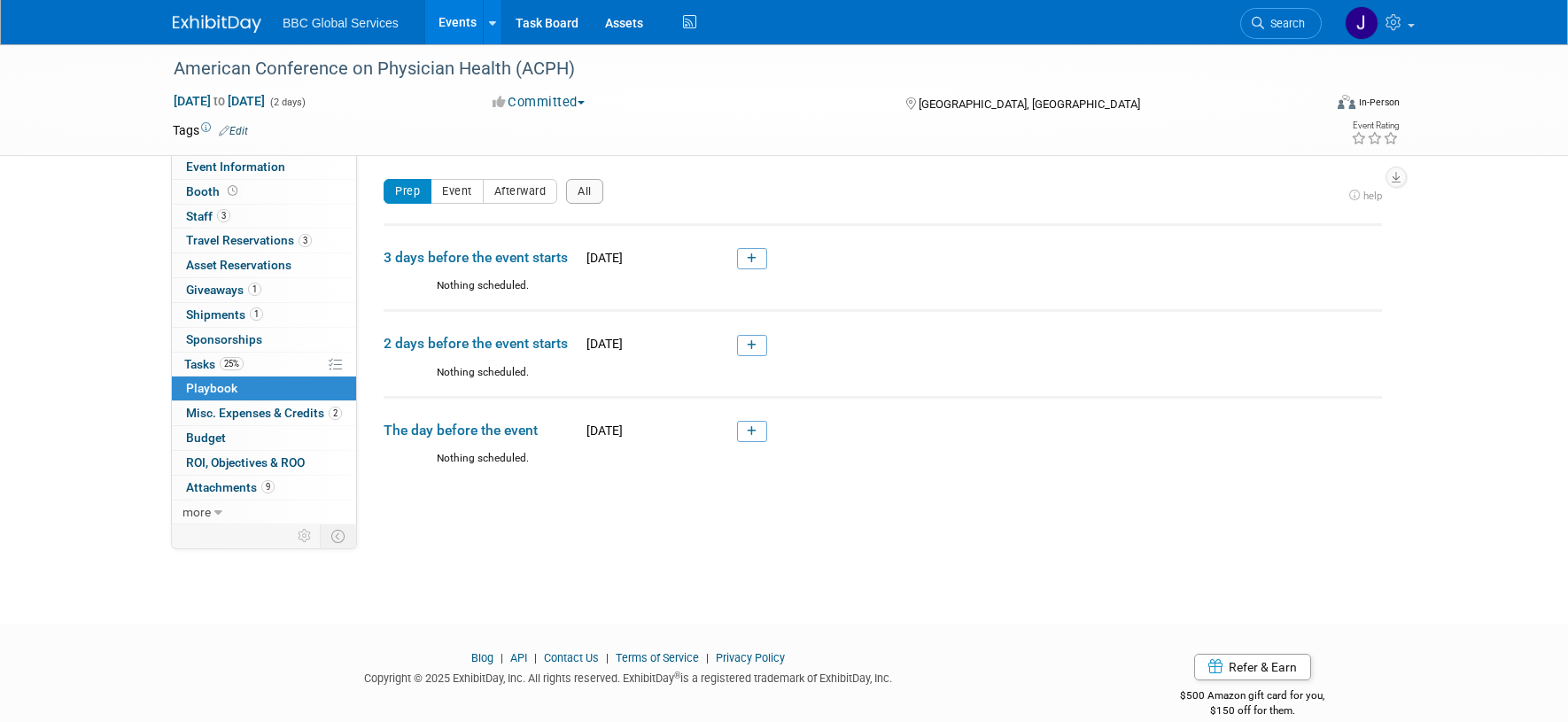
click at [760, 253] on link at bounding box center [751, 258] width 30 height 21
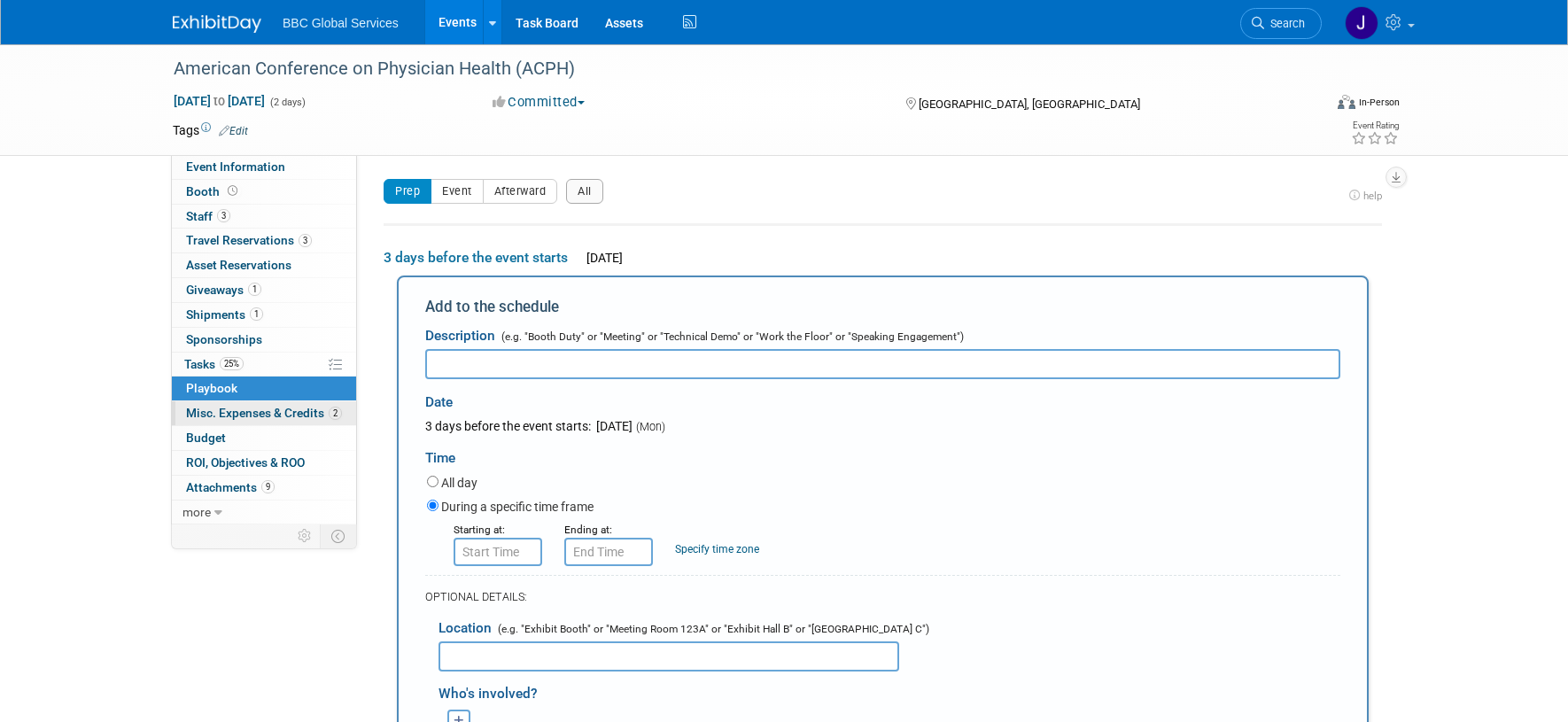
click at [209, 417] on span "Misc. Expenses & Credits 2" at bounding box center [263, 412] width 156 height 14
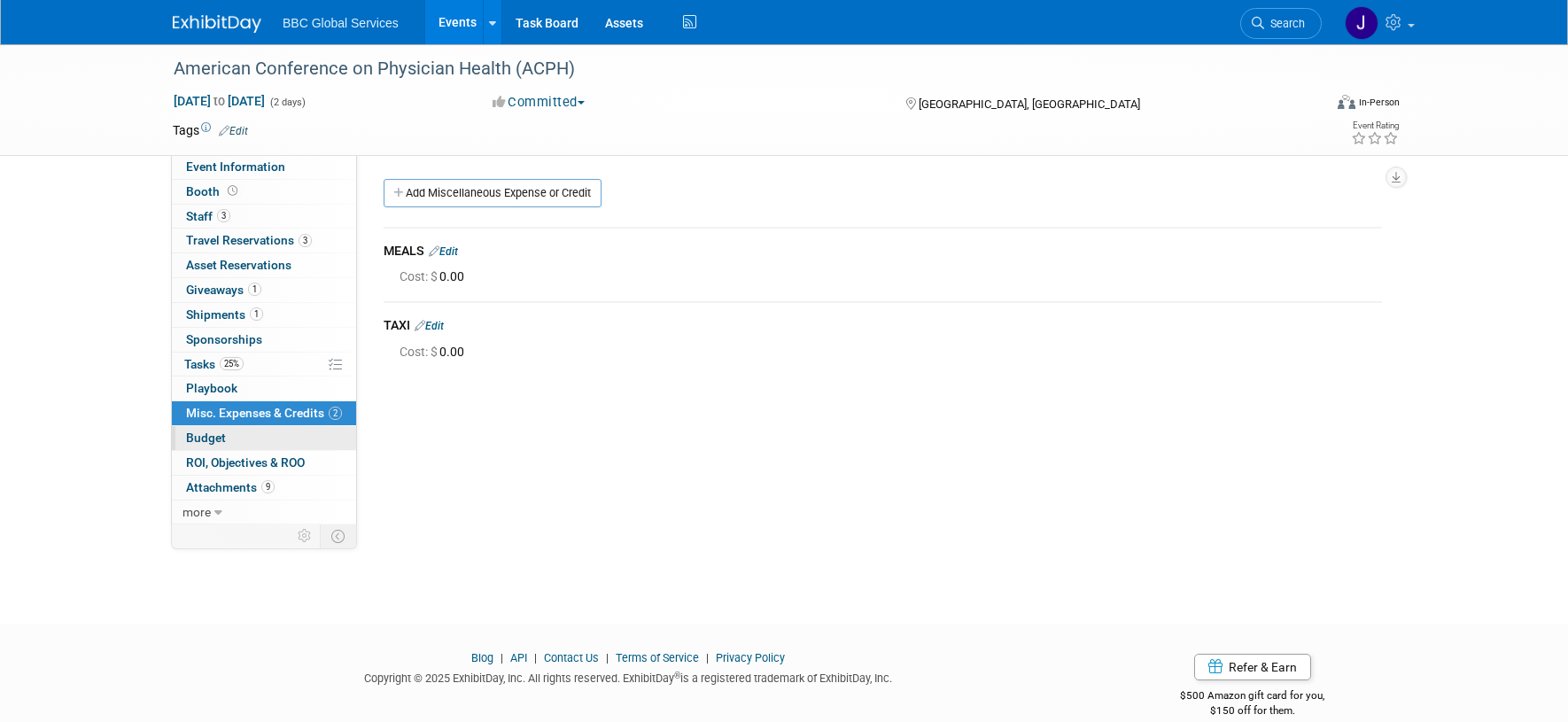
click at [229, 438] on link "Budget" at bounding box center [263, 438] width 184 height 24
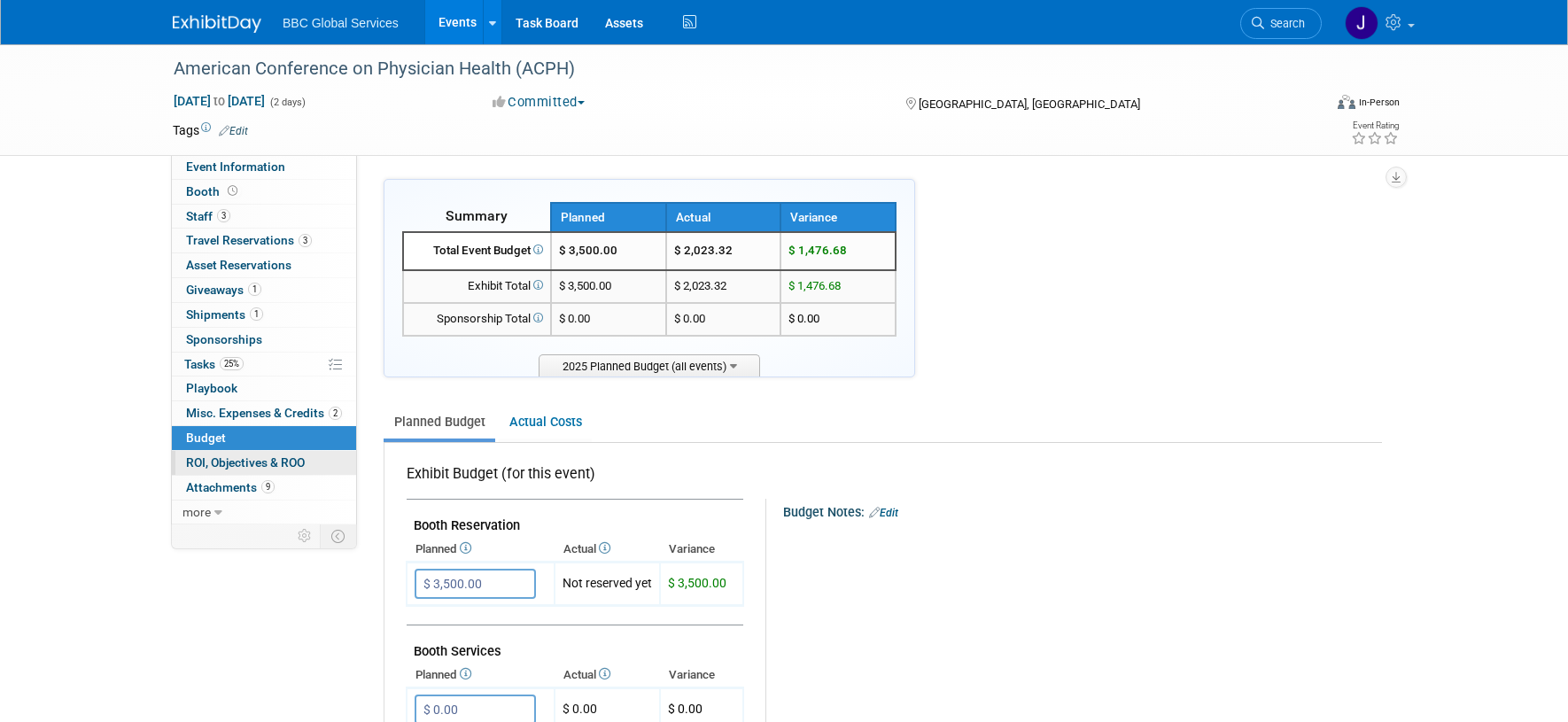
click at [226, 463] on span "ROI, Objectives & ROO 0" at bounding box center [245, 462] width 118 height 14
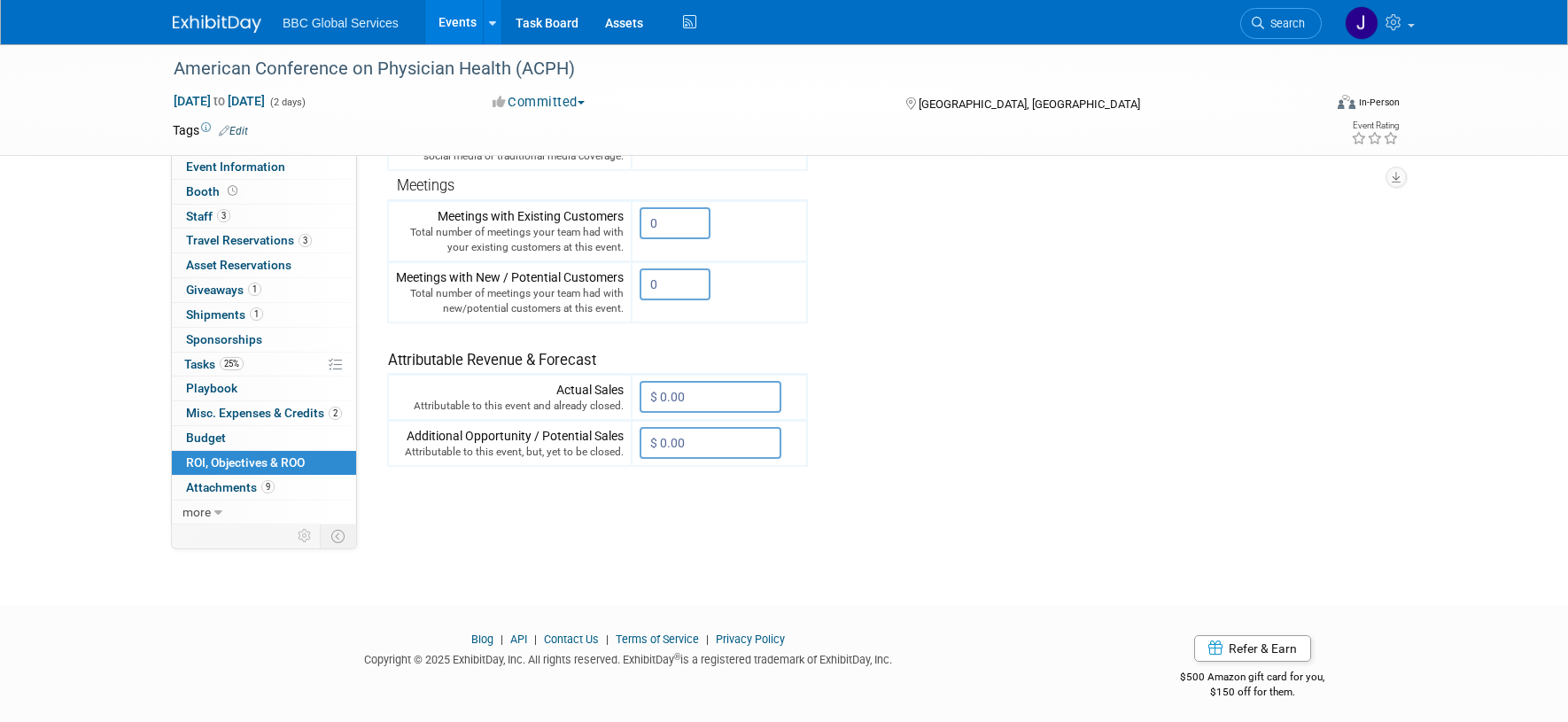
scroll to position [577, 0]
click at [203, 394] on span "Playbook 0" at bounding box center [212, 387] width 52 height 14
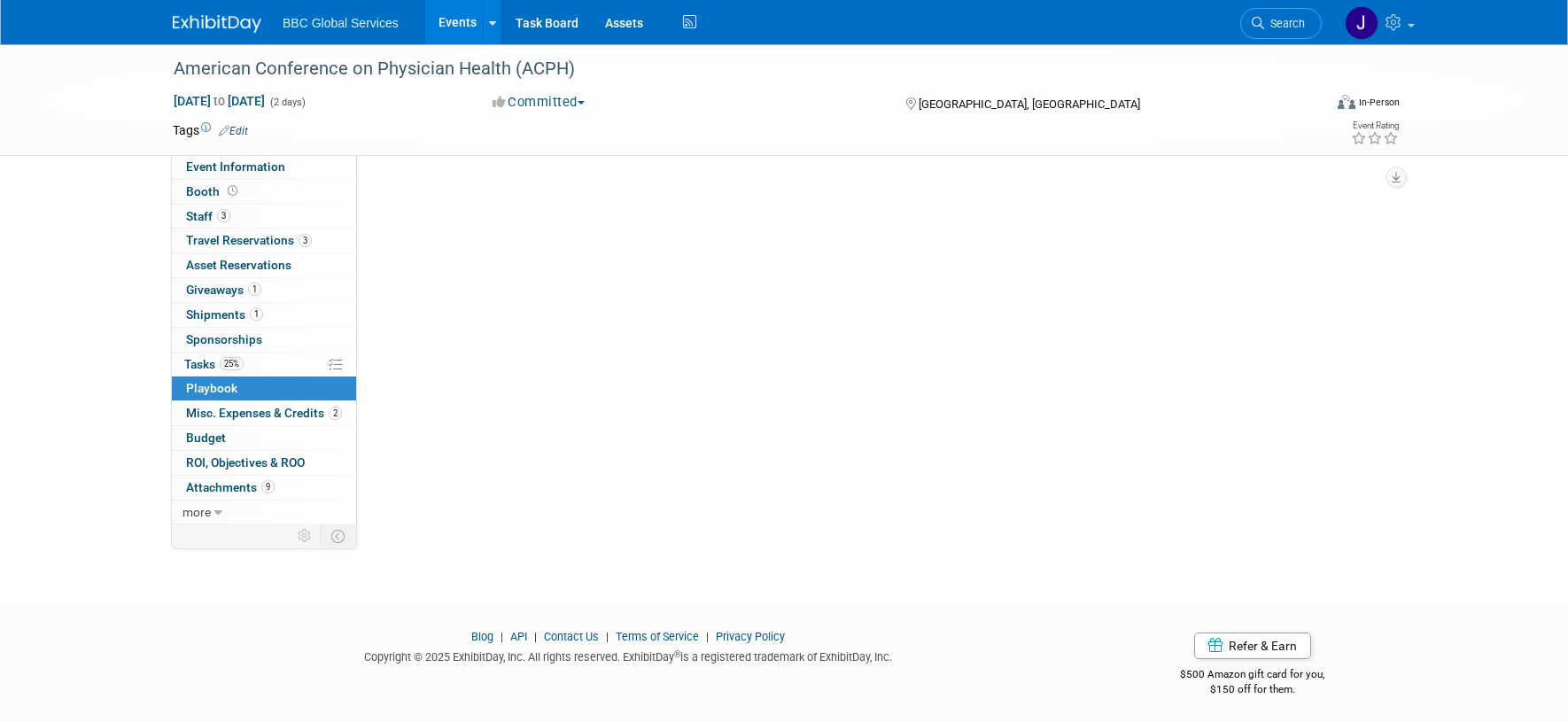
scroll to position [0, 0]
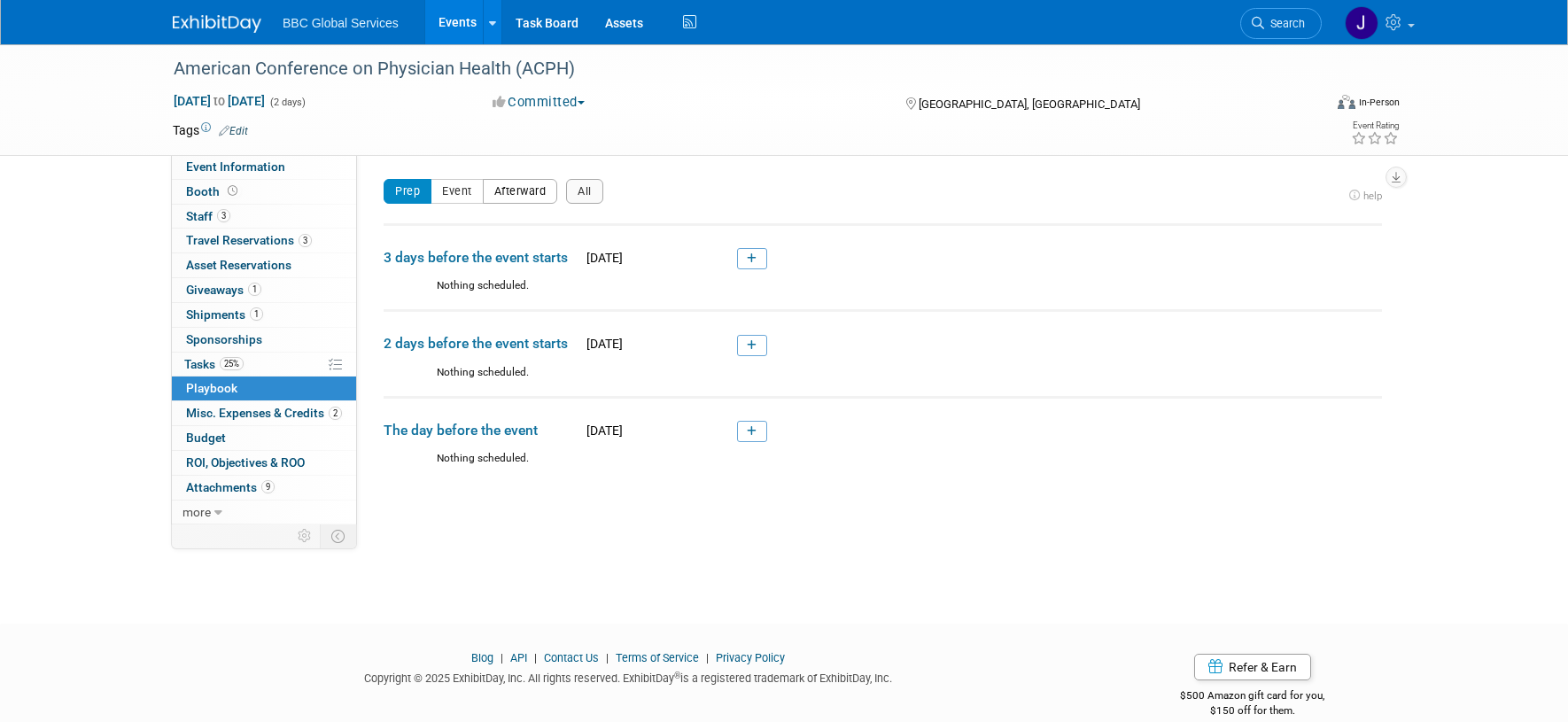
click at [553, 193] on button "Afterward" at bounding box center [519, 191] width 75 height 25
click at [593, 201] on button "All" at bounding box center [584, 191] width 37 height 25
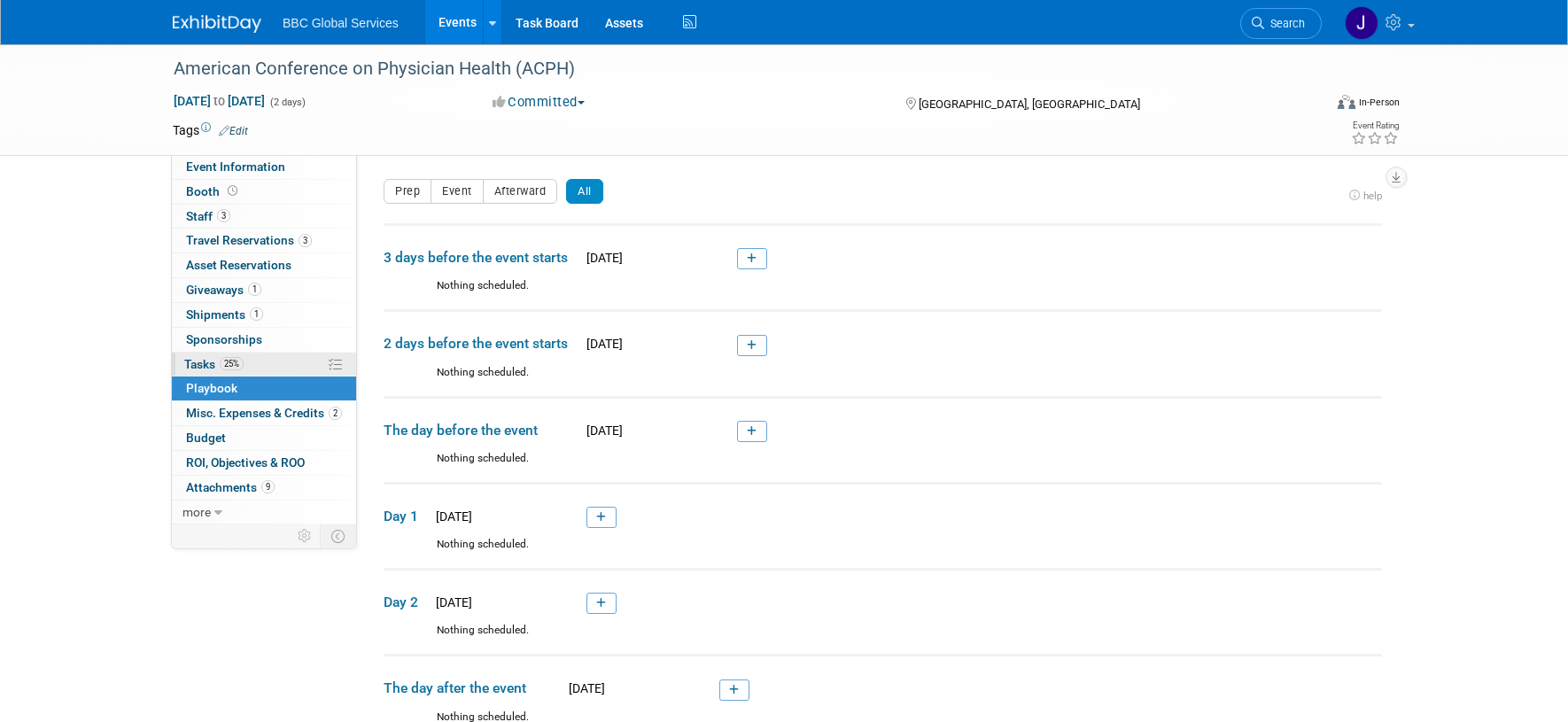
click at [200, 365] on span "Tasks 25%" at bounding box center [213, 363] width 59 height 14
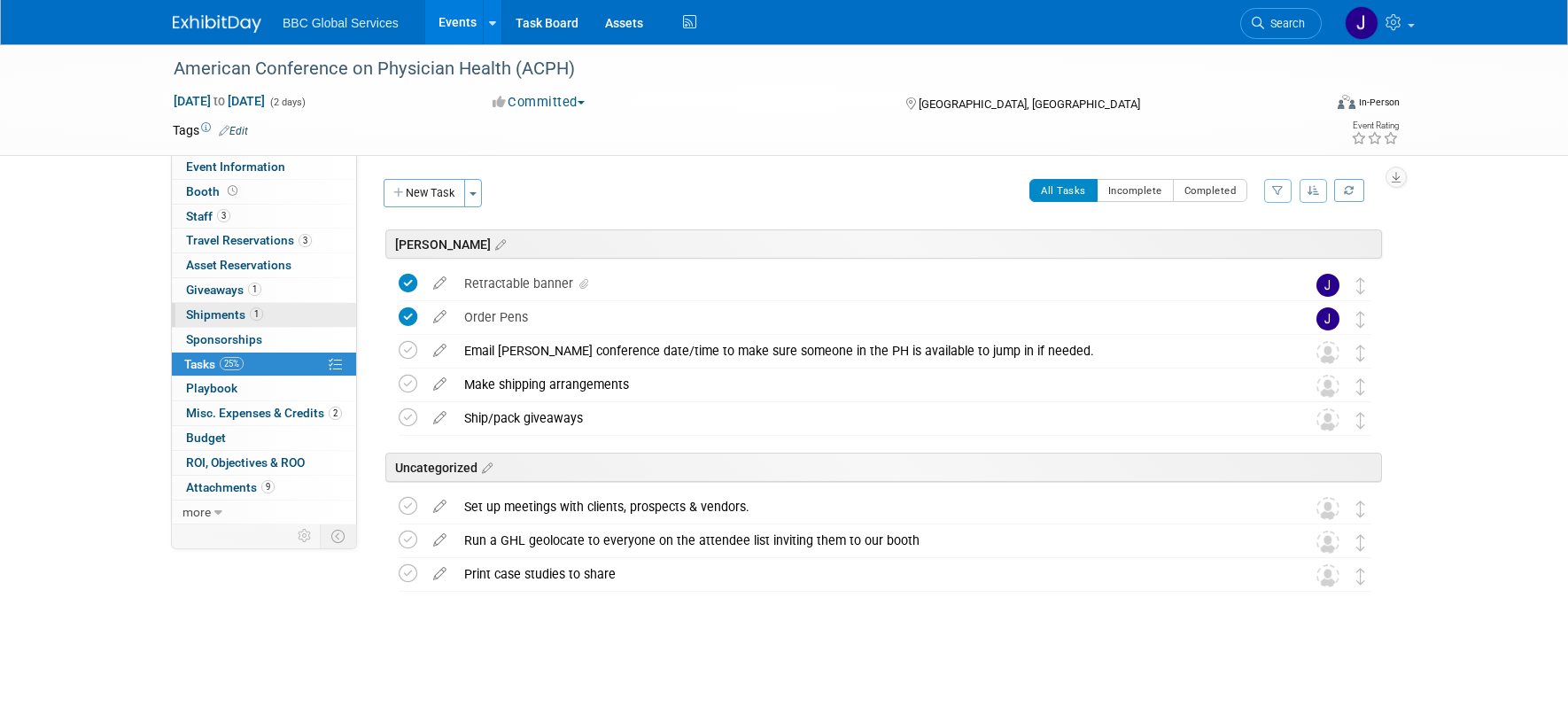
click at [202, 314] on span "Shipments 1" at bounding box center [224, 314] width 77 height 14
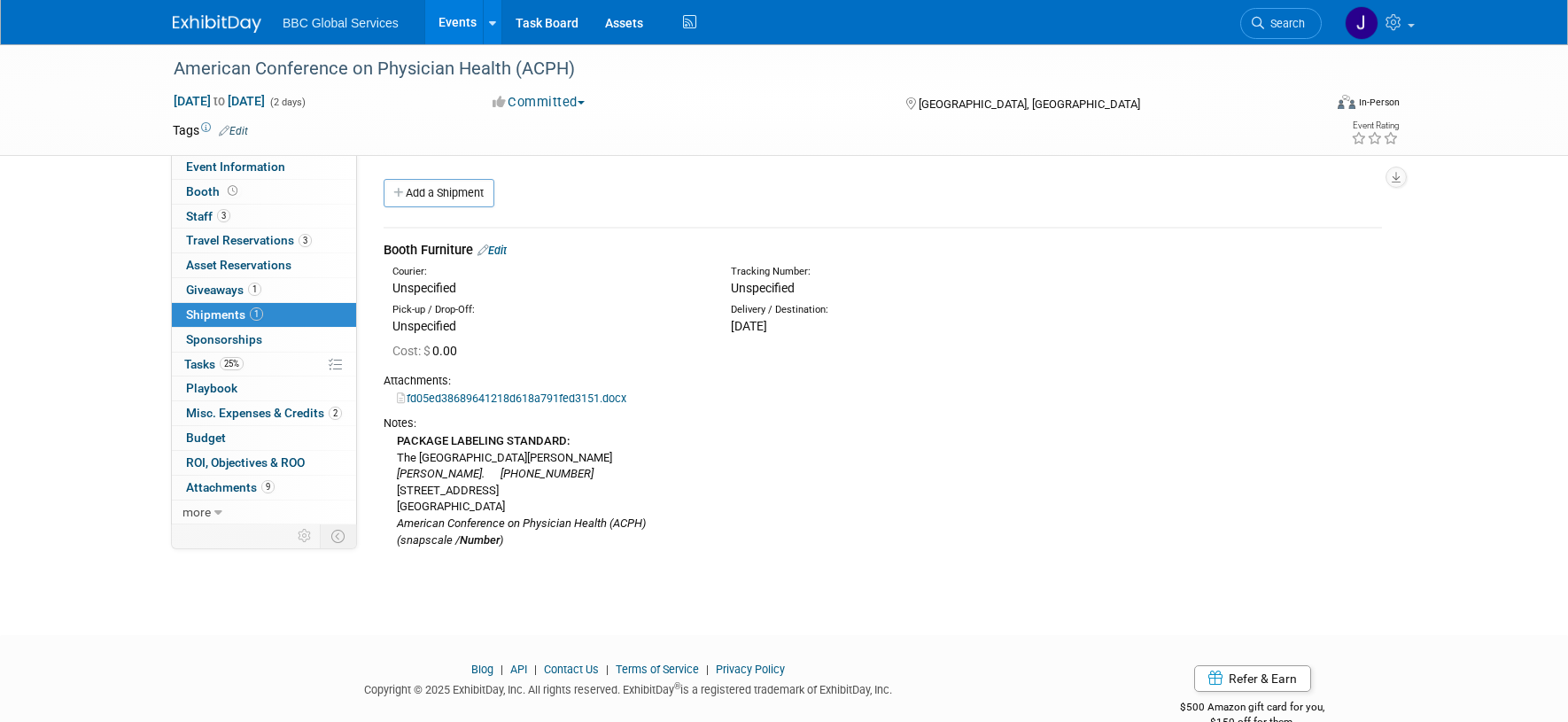
click at [225, 345] on span "Sponsorships 0" at bounding box center [224, 338] width 76 height 14
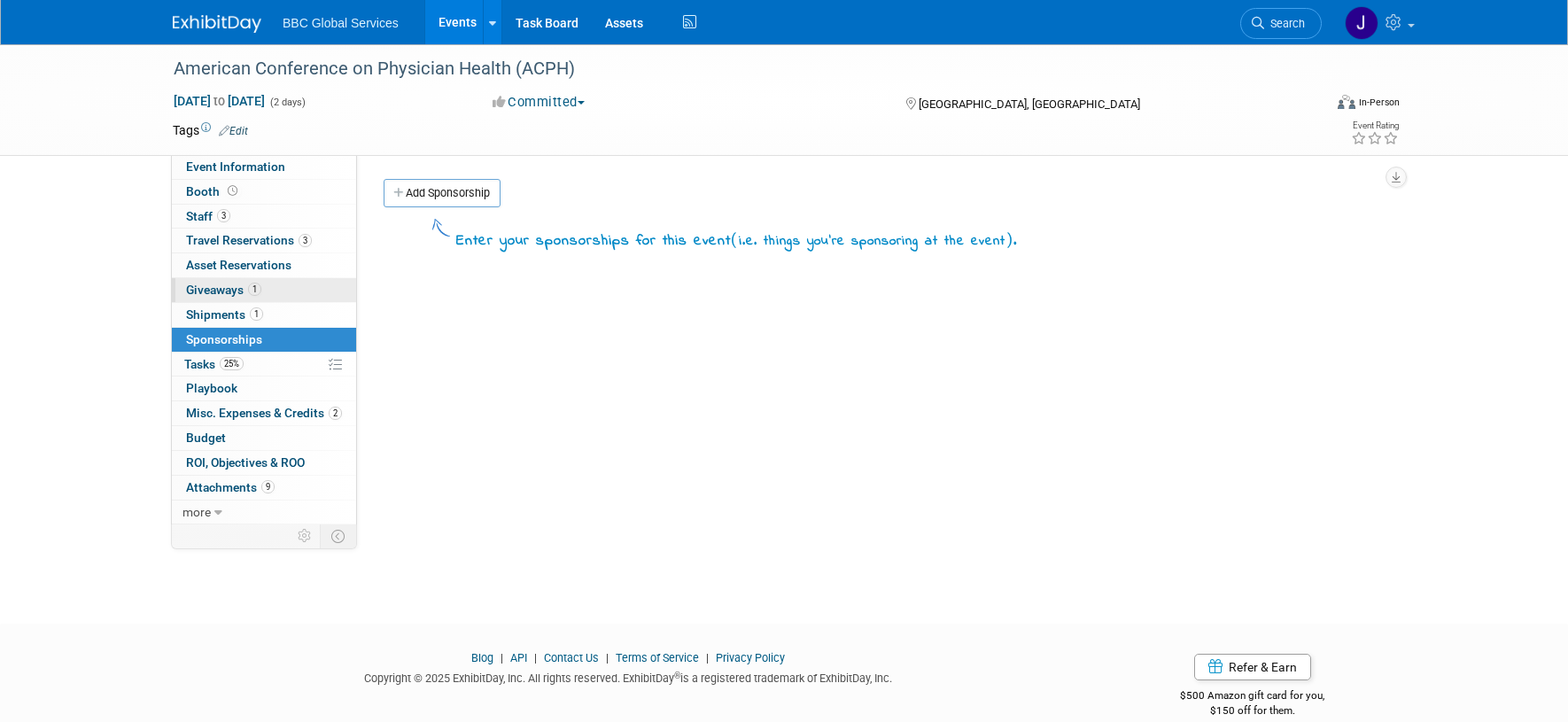
drag, startPoint x: 225, startPoint y: 292, endPoint x: 238, endPoint y: 297, distance: 13.9
click at [225, 292] on span "Giveaways 1" at bounding box center [223, 289] width 75 height 14
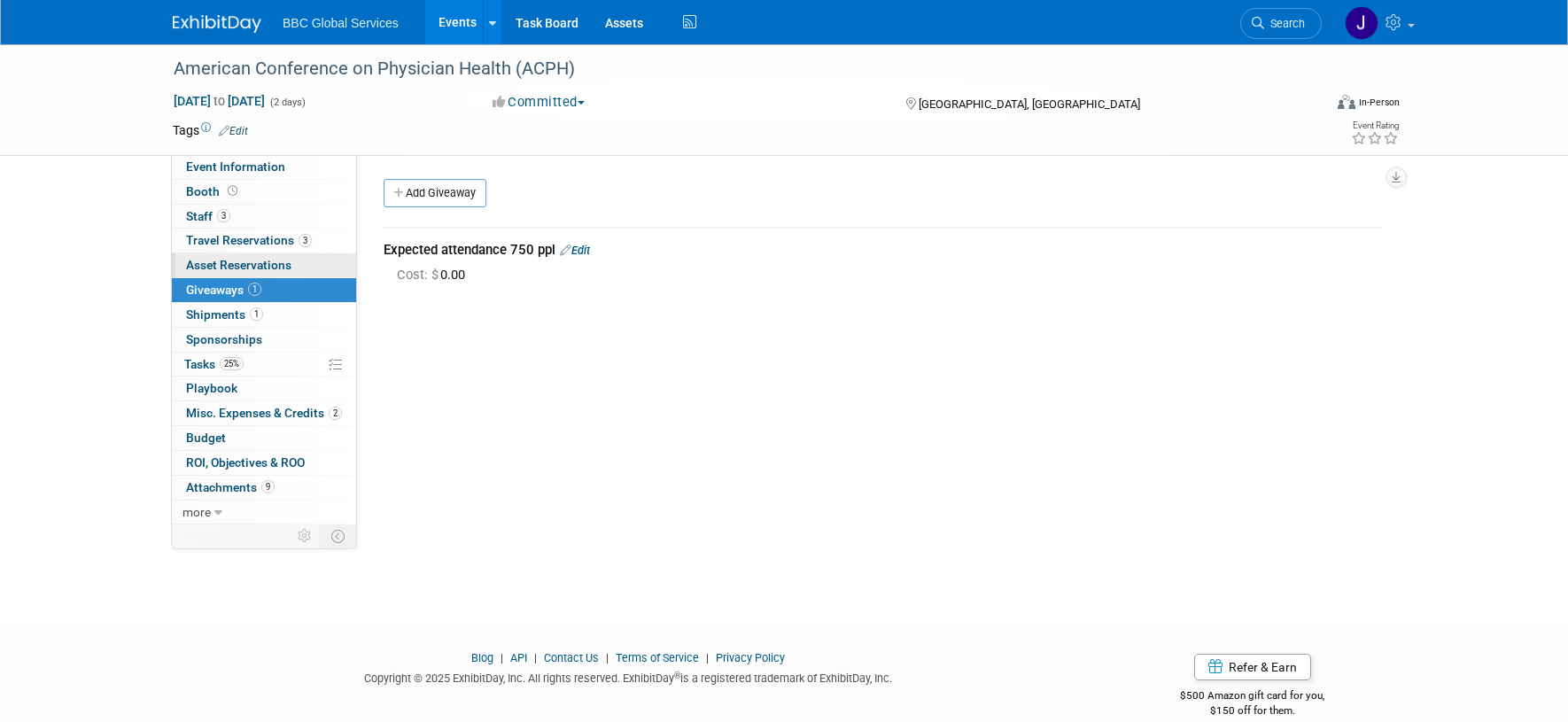
click at [252, 266] on span "Asset Reservations 0" at bounding box center [238, 264] width 105 height 14
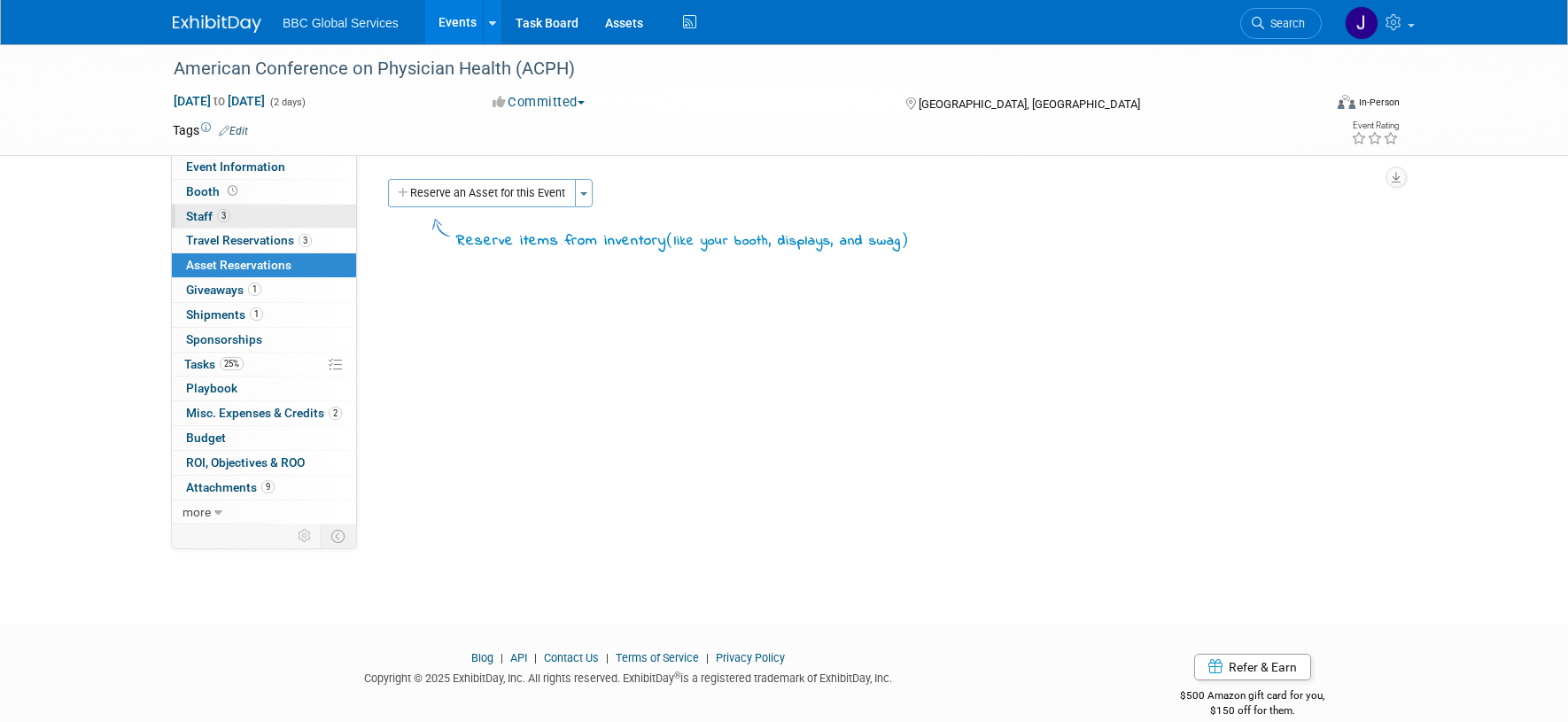
click at [208, 218] on span "Staff 3" at bounding box center [208, 215] width 44 height 14
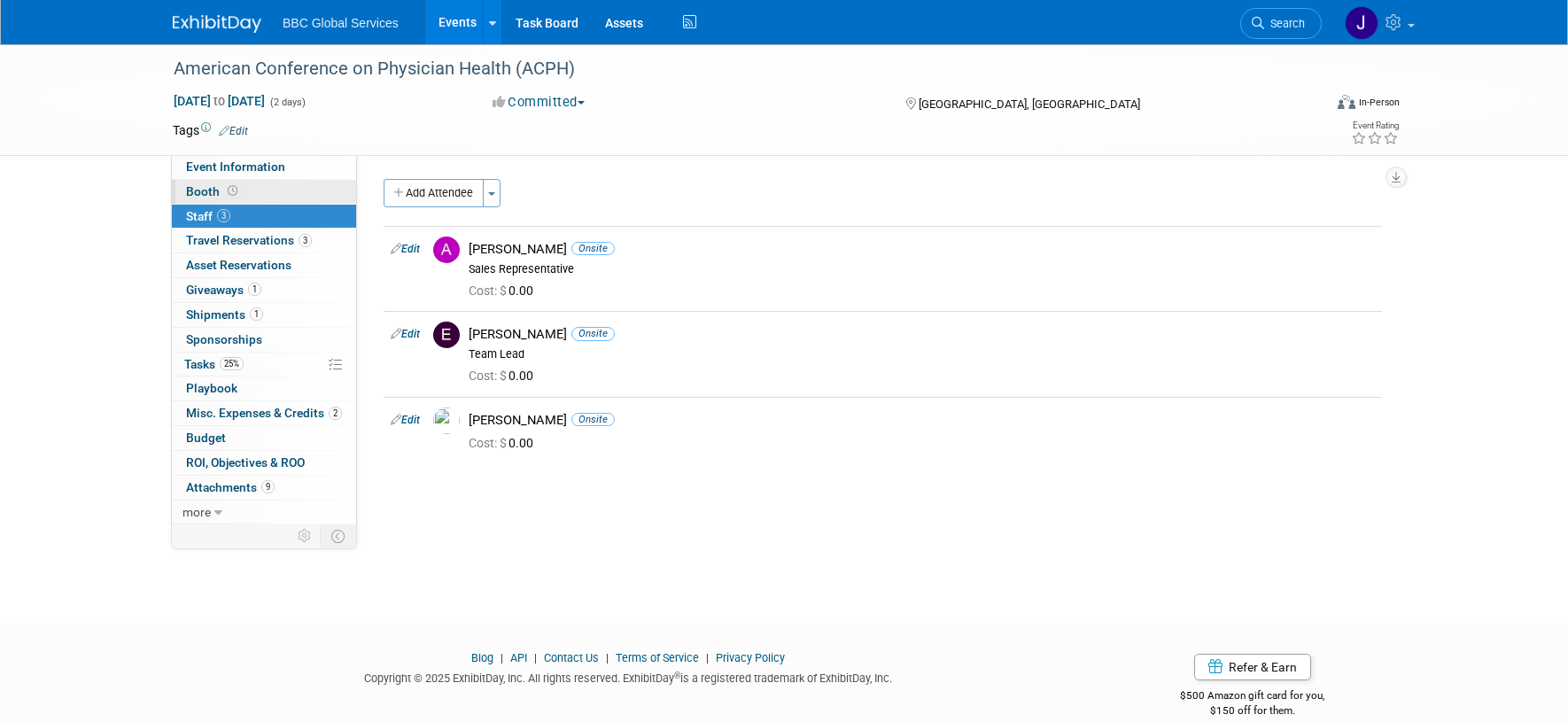
click at [202, 193] on span "Booth" at bounding box center [213, 190] width 55 height 14
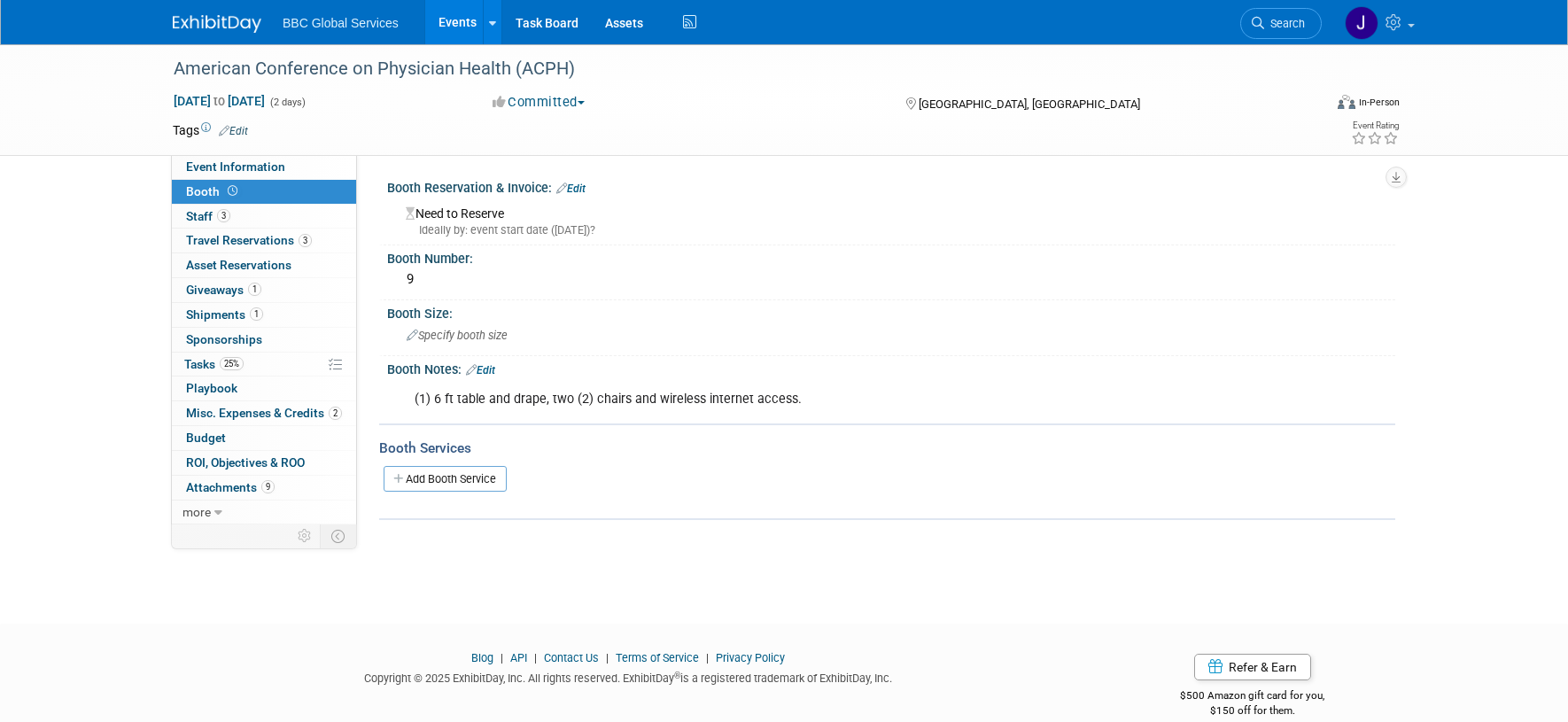
click at [464, 24] on link "Events" at bounding box center [457, 22] width 65 height 44
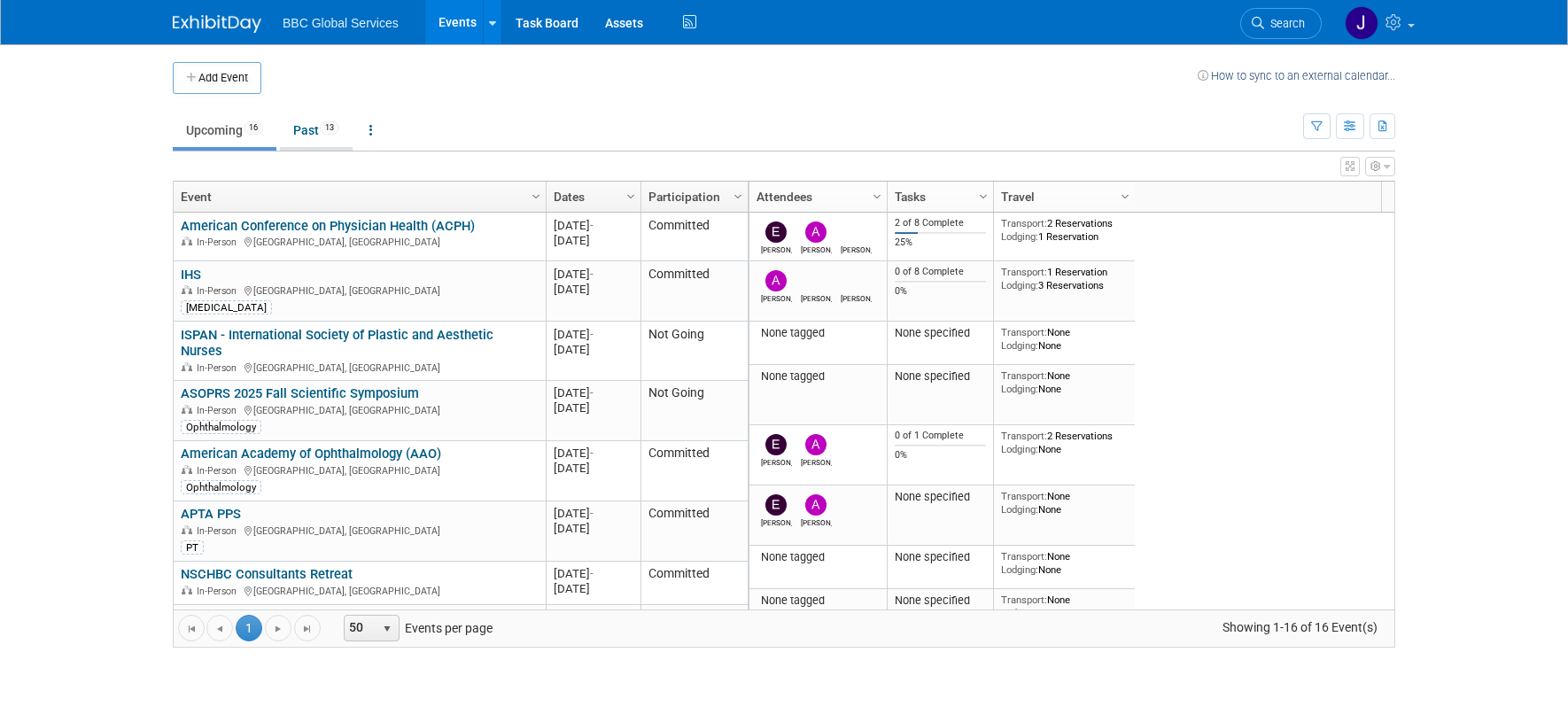
click at [305, 135] on link "Past 13" at bounding box center [316, 130] width 73 height 33
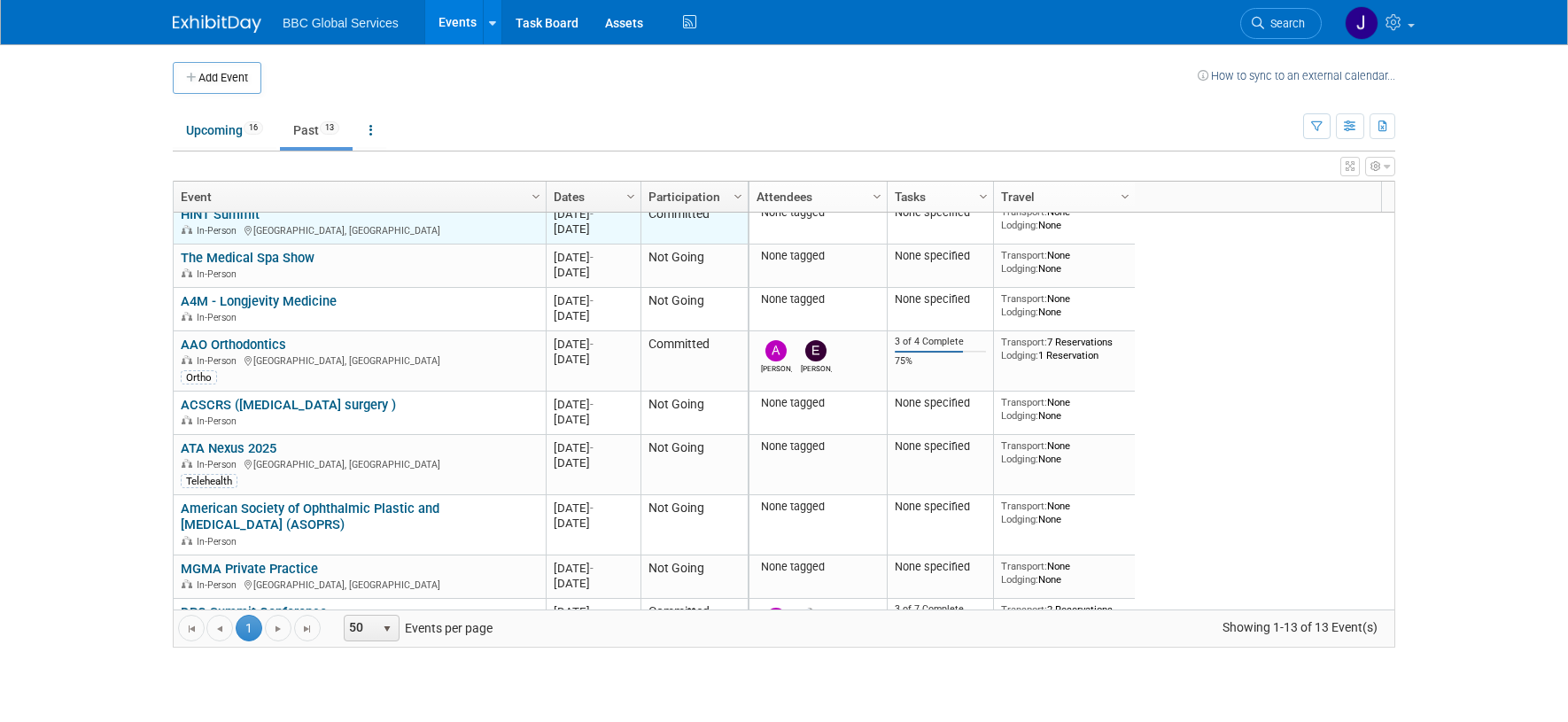
scroll to position [302, 0]
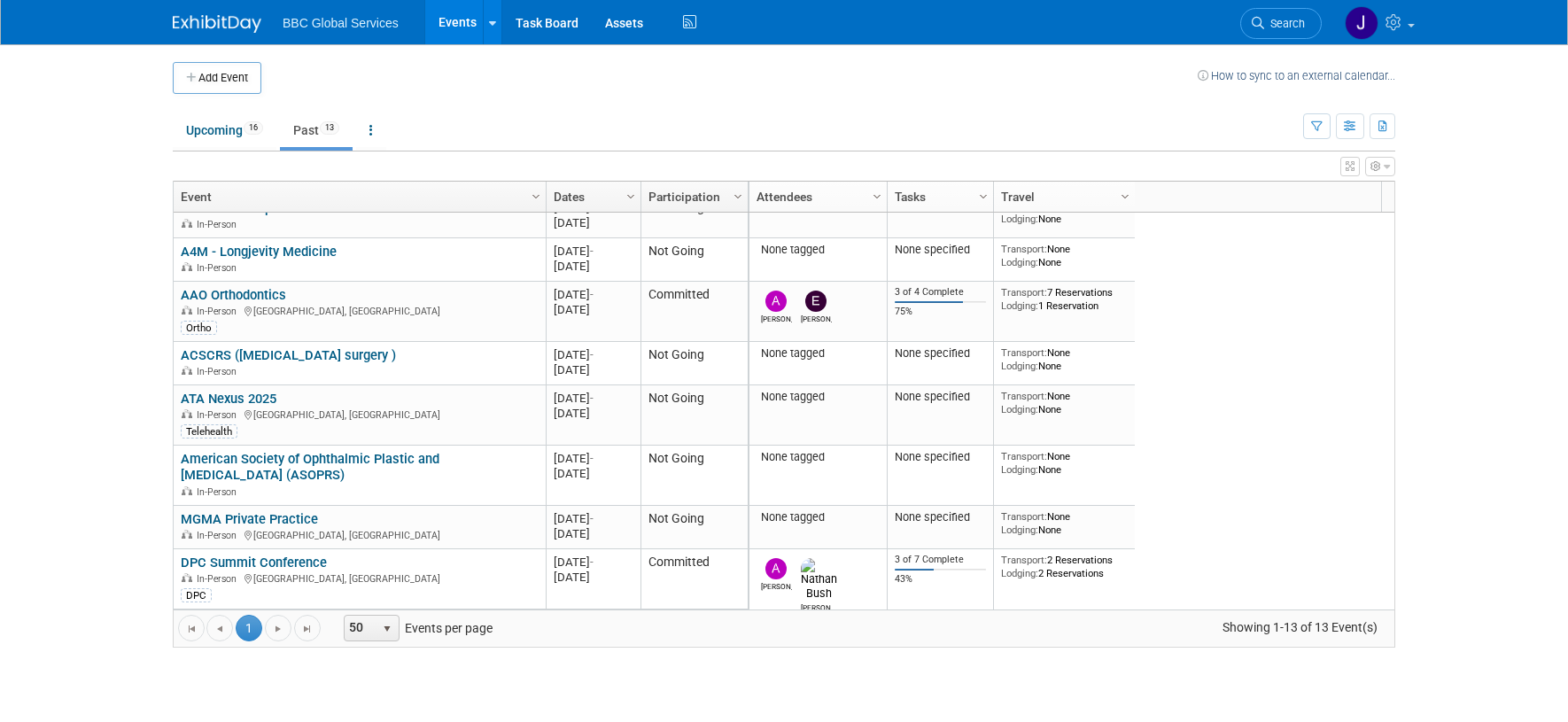
click at [263, 561] on link "DPC Summit Conference" at bounding box center [254, 562] width 146 height 16
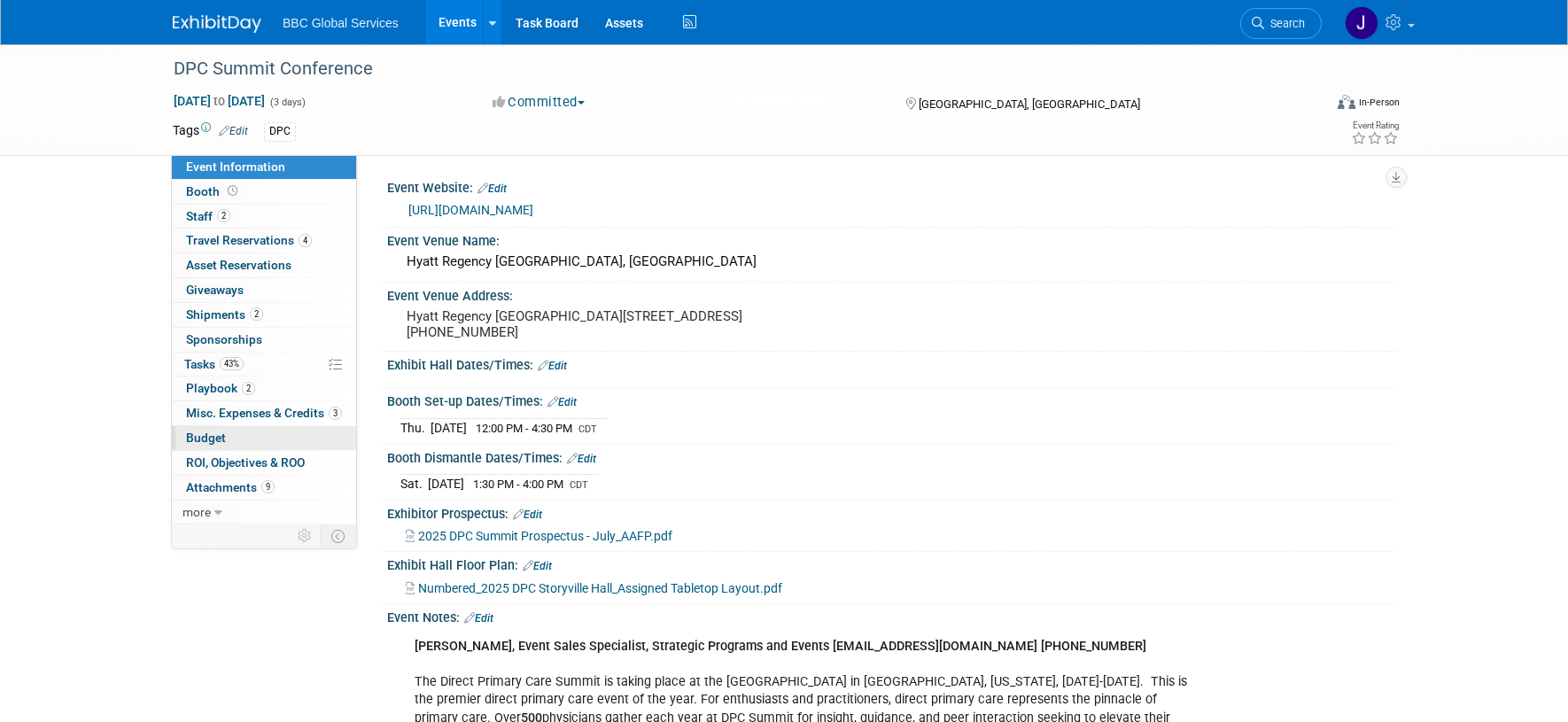
click at [192, 431] on span "Budget" at bounding box center [205, 437] width 40 height 14
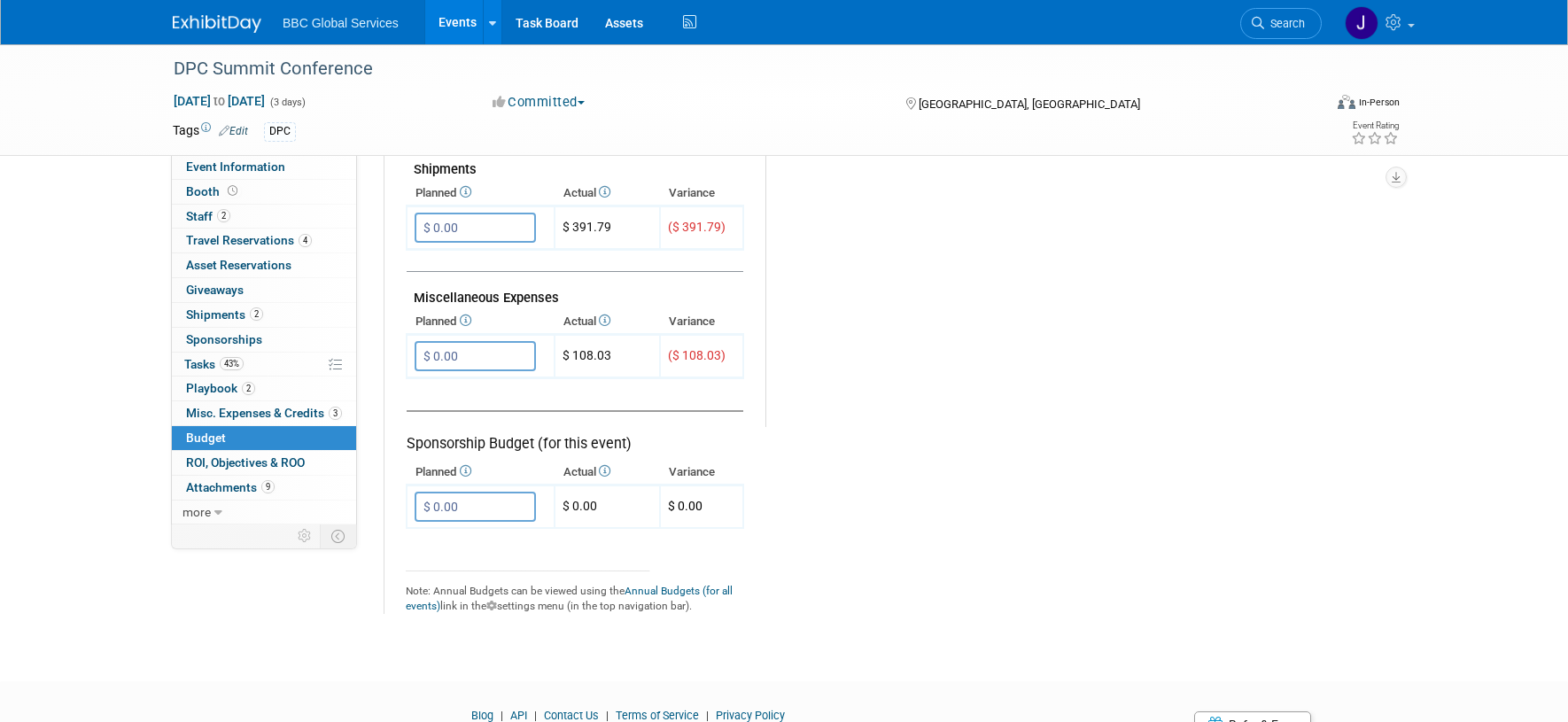
scroll to position [1008, 0]
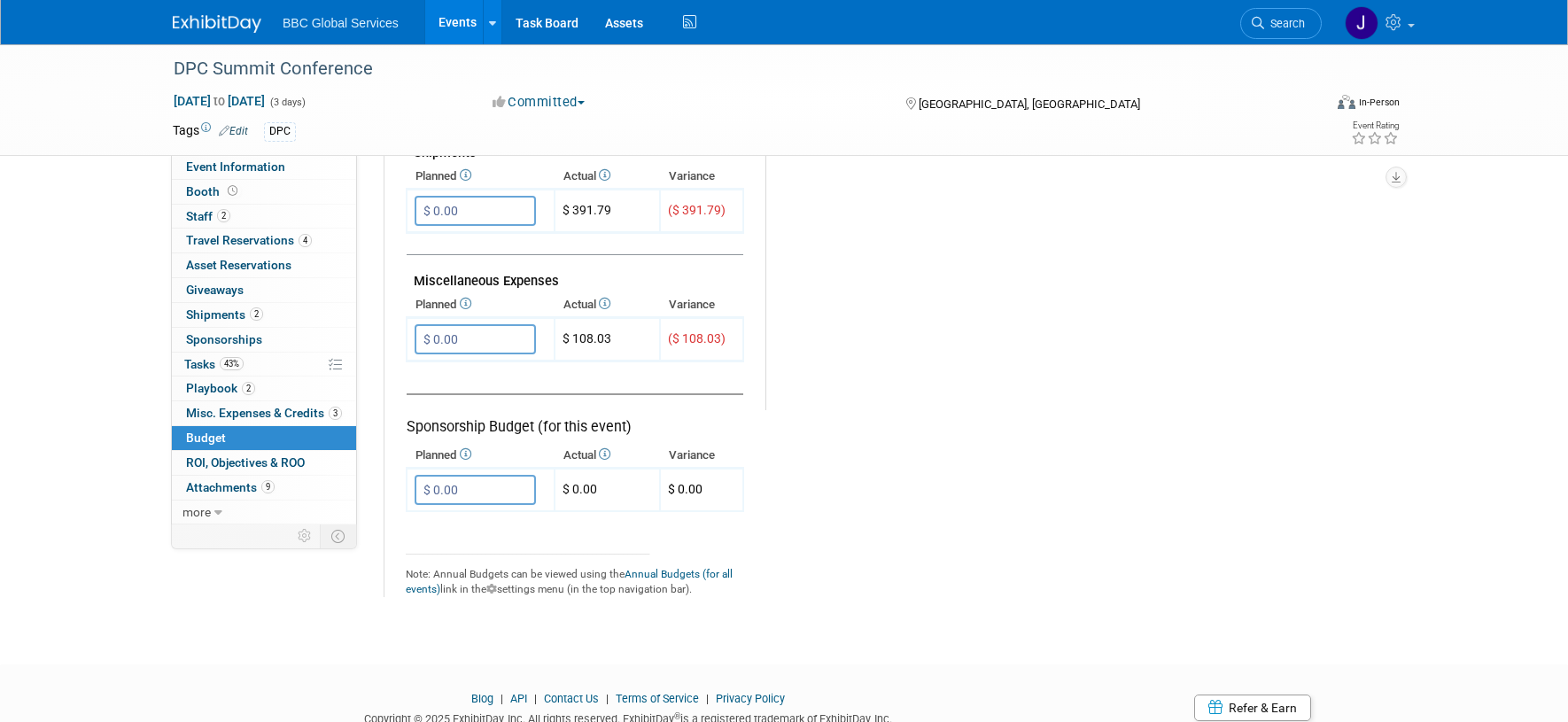
click at [341, 25] on span "BBC Global Services" at bounding box center [341, 22] width 116 height 14
click at [209, 29] on img at bounding box center [217, 23] width 89 height 18
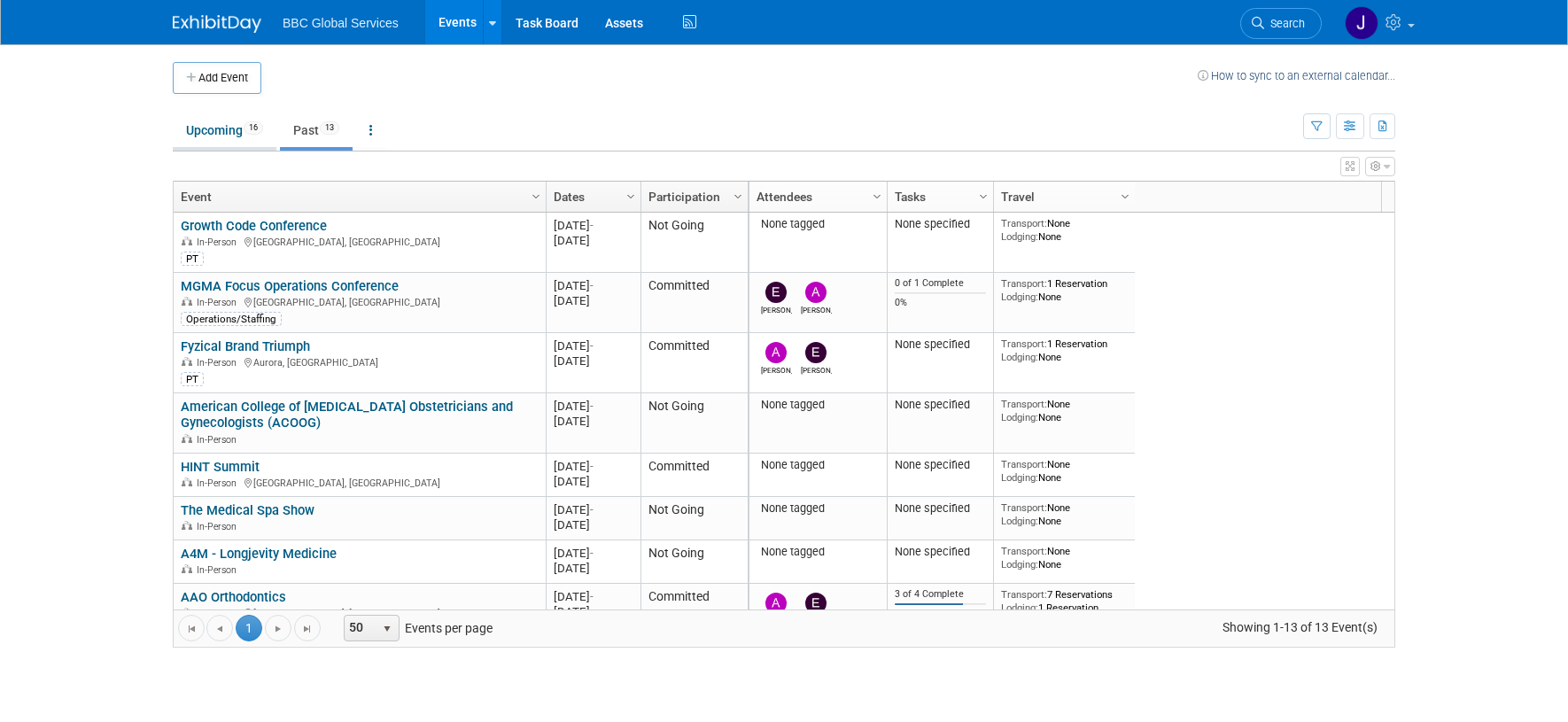
click at [203, 127] on link "Upcoming 16" at bounding box center [225, 130] width 103 height 33
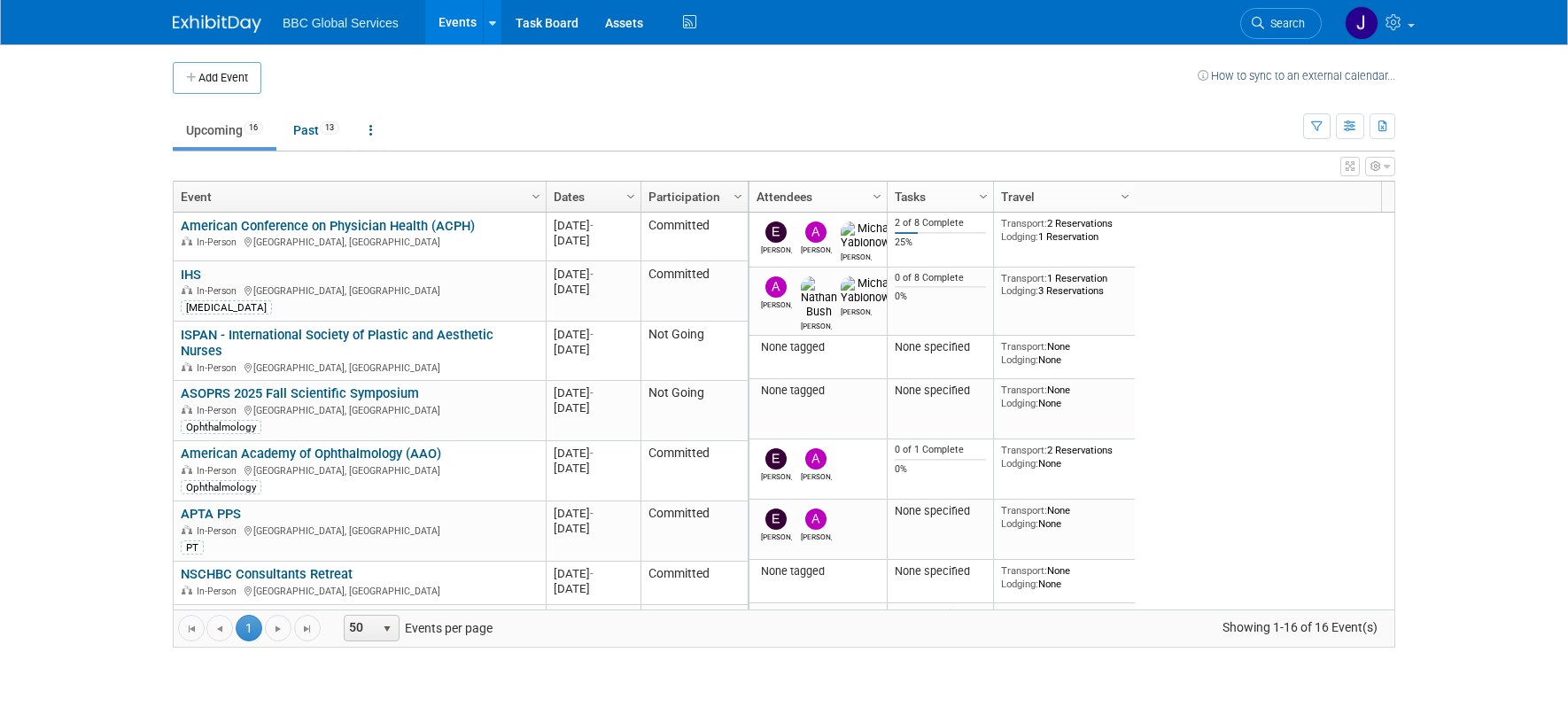
scroll to position [111, 0]
